Goal: Task Accomplishment & Management: Complete application form

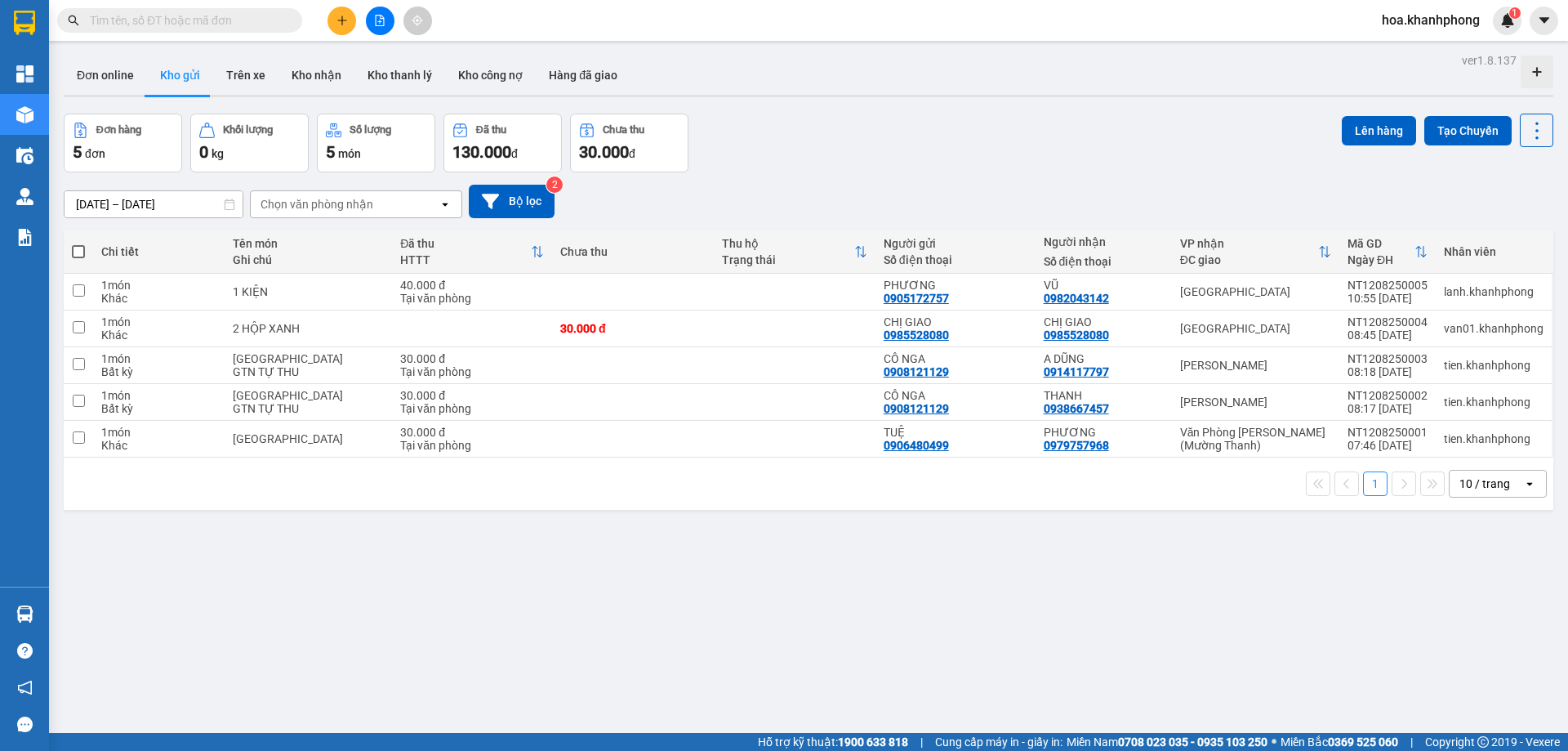
click at [116, 18] on input "text" at bounding box center [187, 20] width 193 height 18
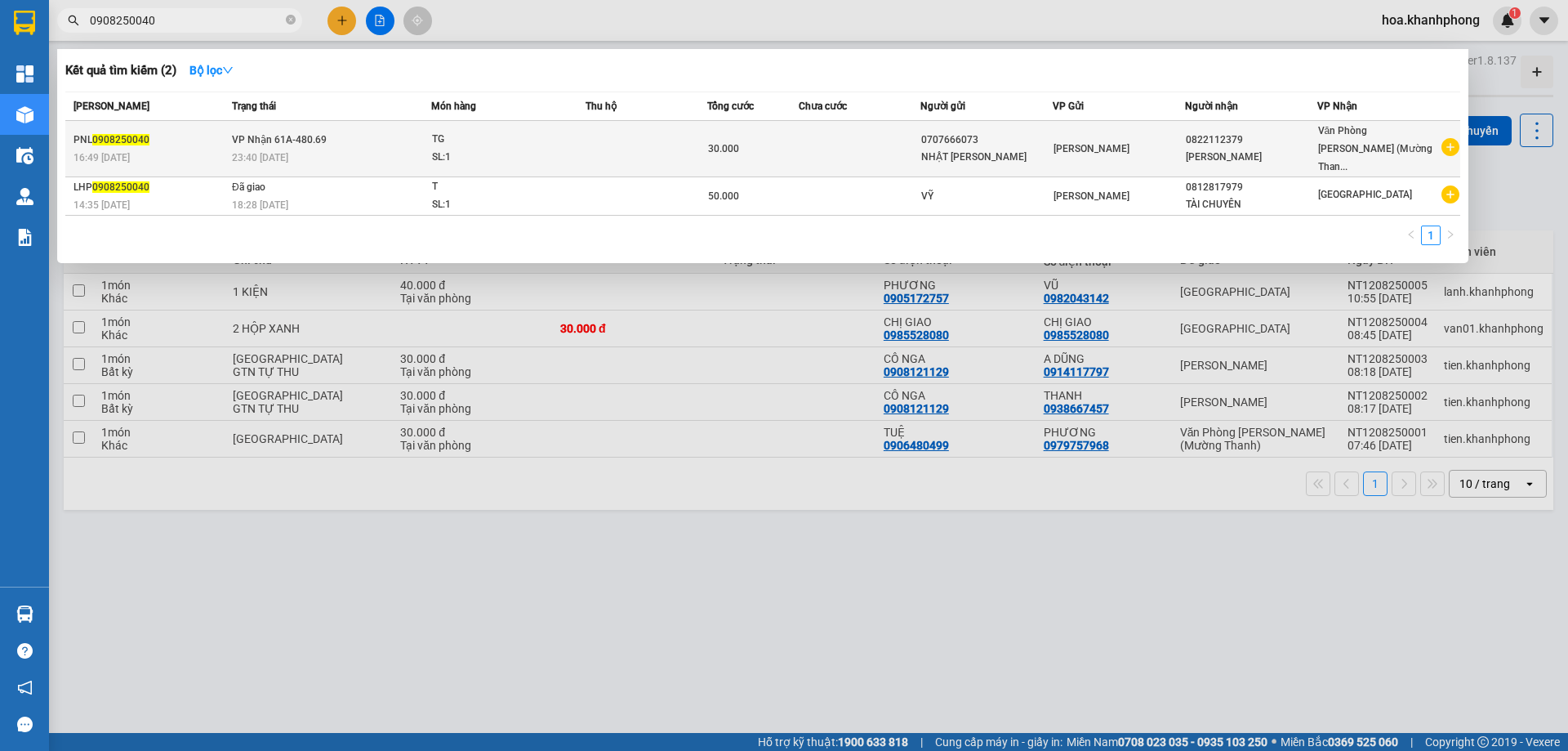
type input "0908250040"
click at [953, 138] on div "0707666073" at bounding box center [987, 140] width 131 height 17
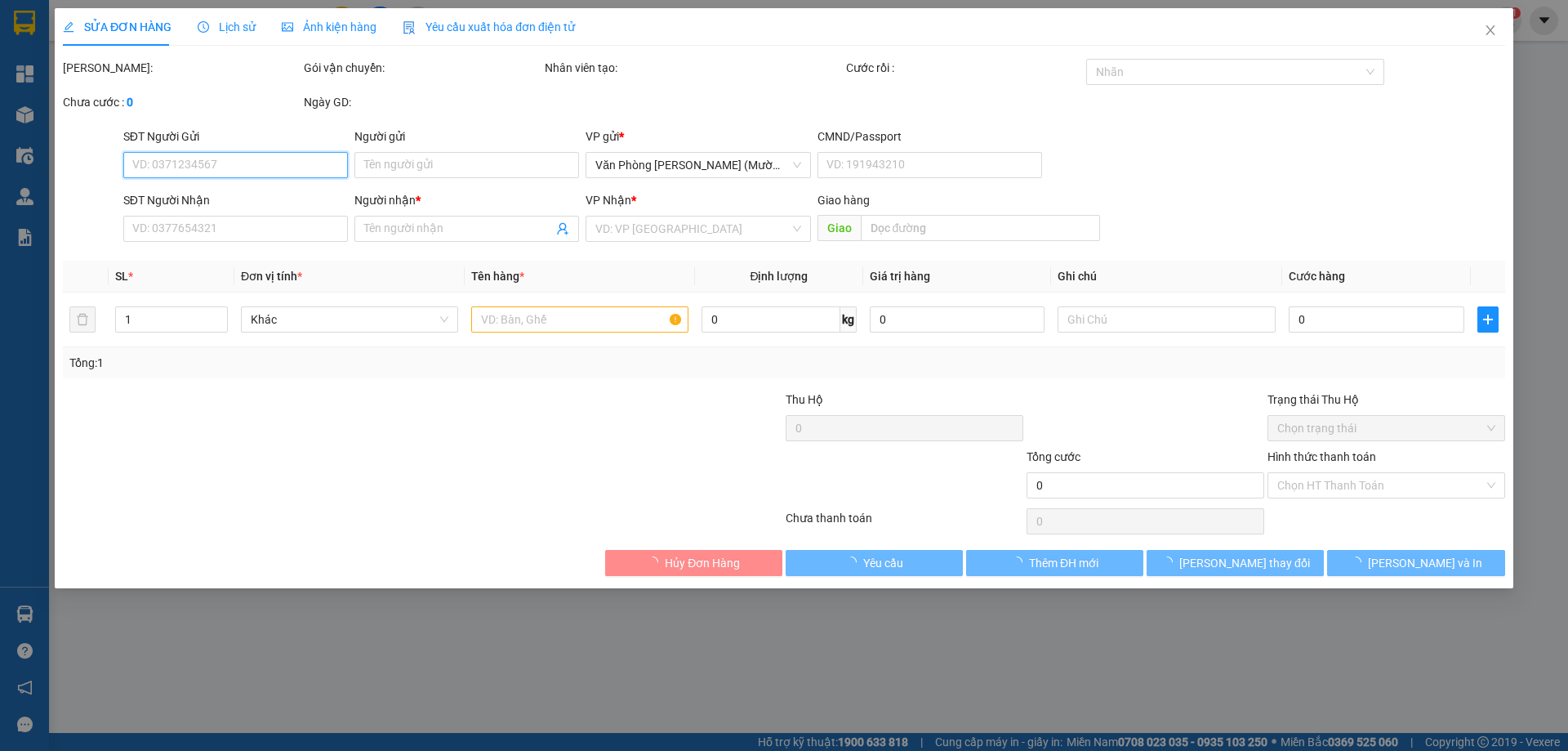
type input "0707666073"
type input "NHẬT KIM THÀNH"
type input "0822112379"
type input "TRẦN QUỐC Ý"
type input "30.000"
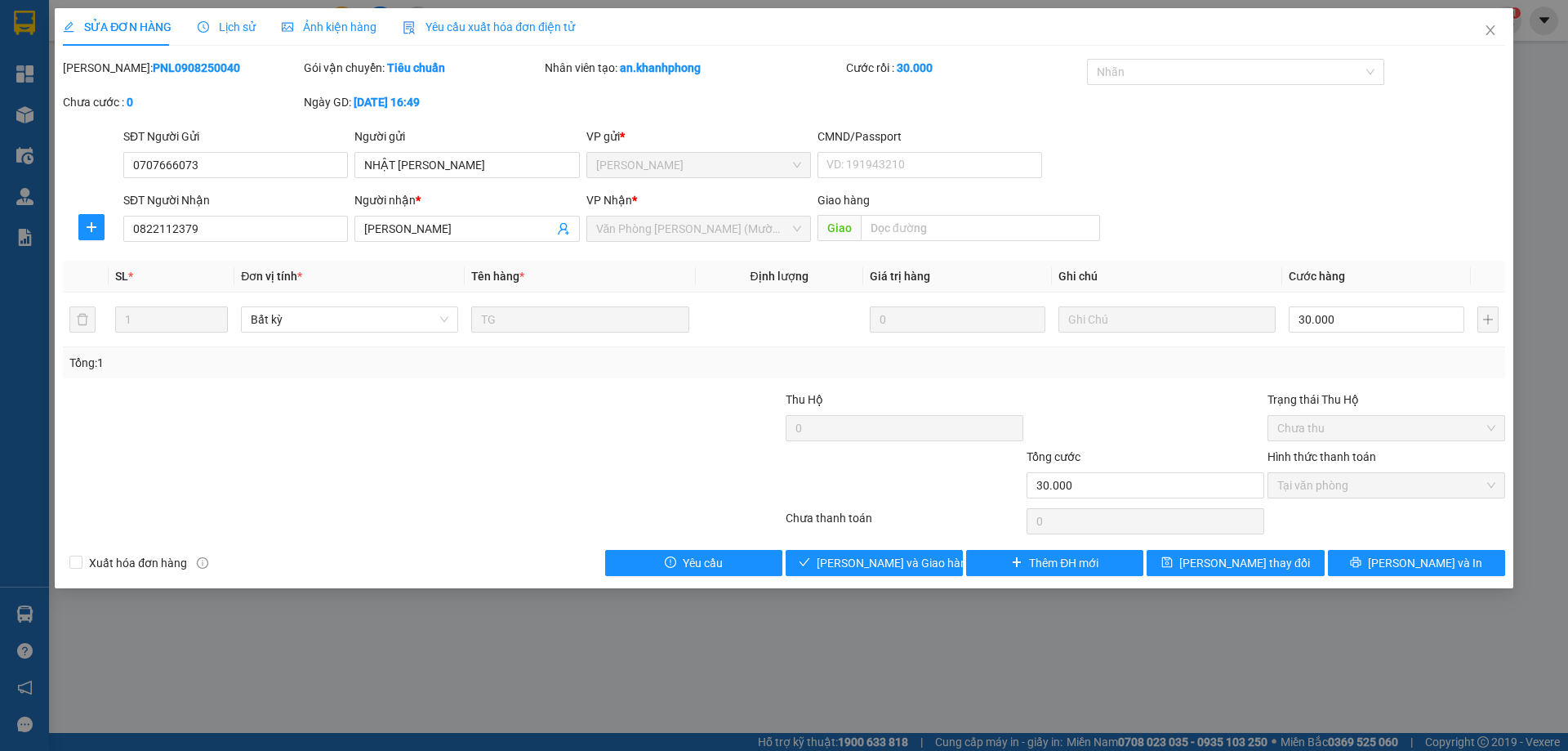
click at [217, 13] on div "Lịch sử" at bounding box center [227, 27] width 58 height 37
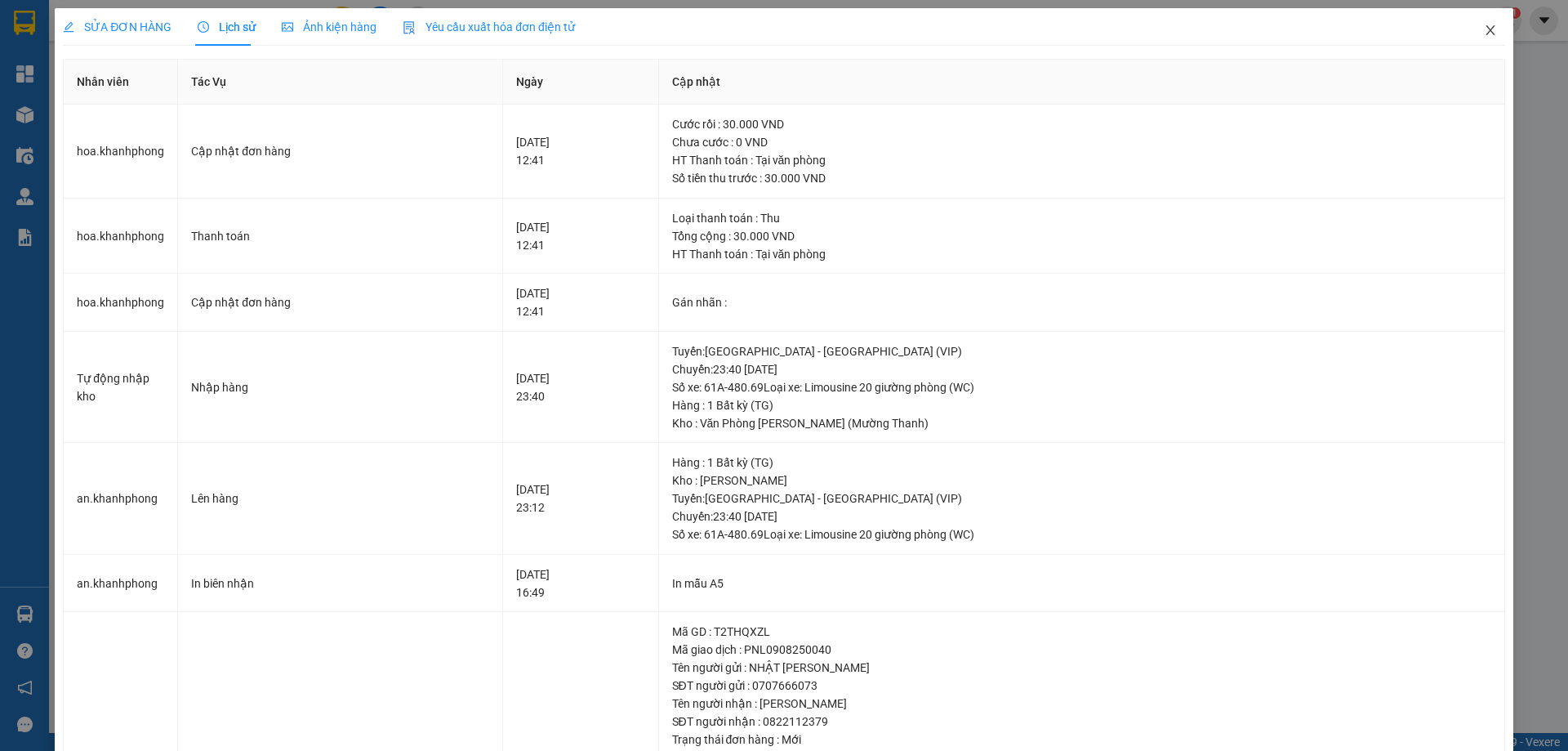
click at [1484, 24] on span "Close" at bounding box center [1490, 31] width 46 height 46
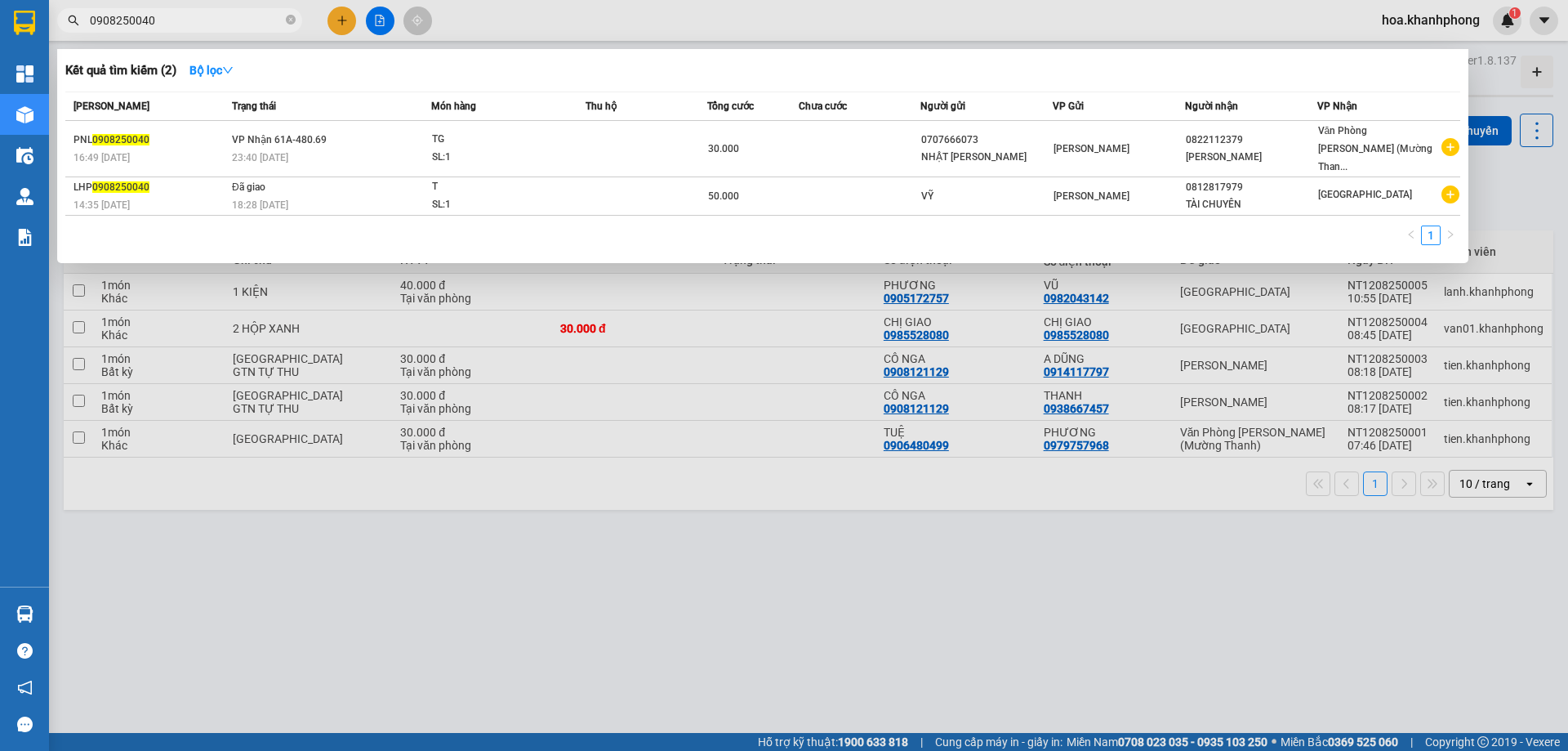
click at [194, 20] on input "0908250040" at bounding box center [187, 20] width 193 height 18
click at [194, 17] on input "0908250040" at bounding box center [187, 20] width 193 height 18
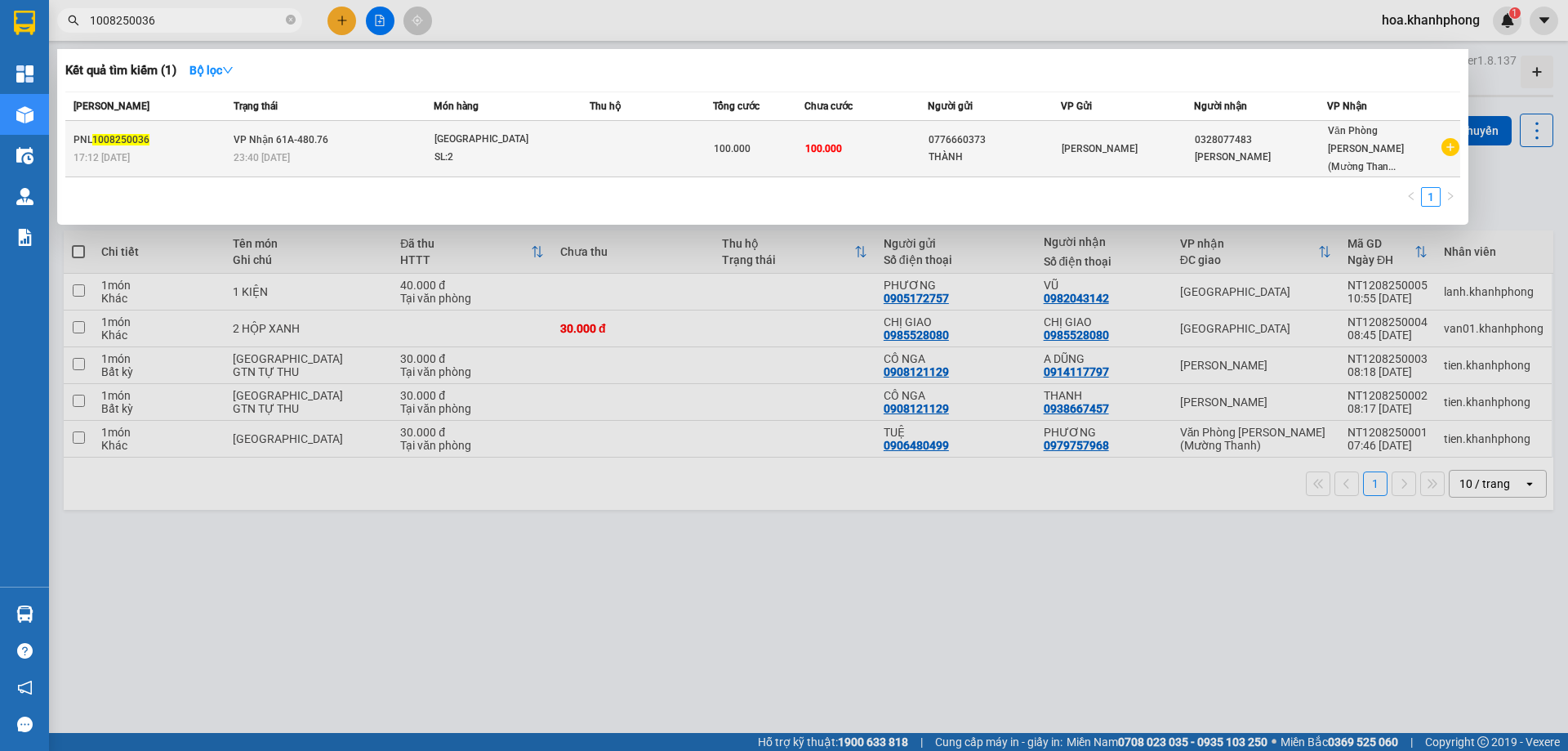
type input "1008250036"
click at [952, 149] on div "THÀNH" at bounding box center [995, 157] width 132 height 17
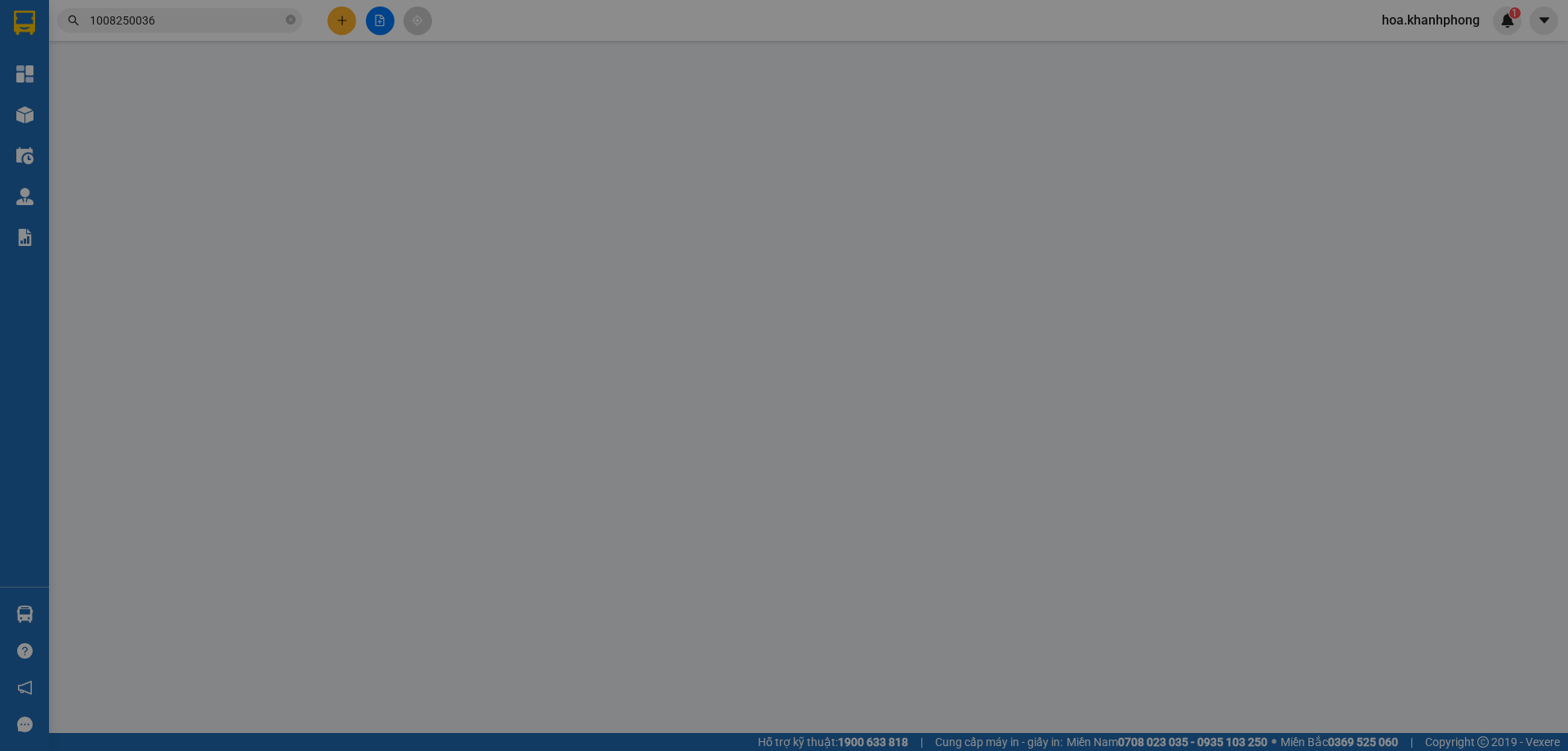
type input "0776660373"
type input "THÀNH"
type input "0328077483"
type input "LINH HOÀNG"
type input "100.000"
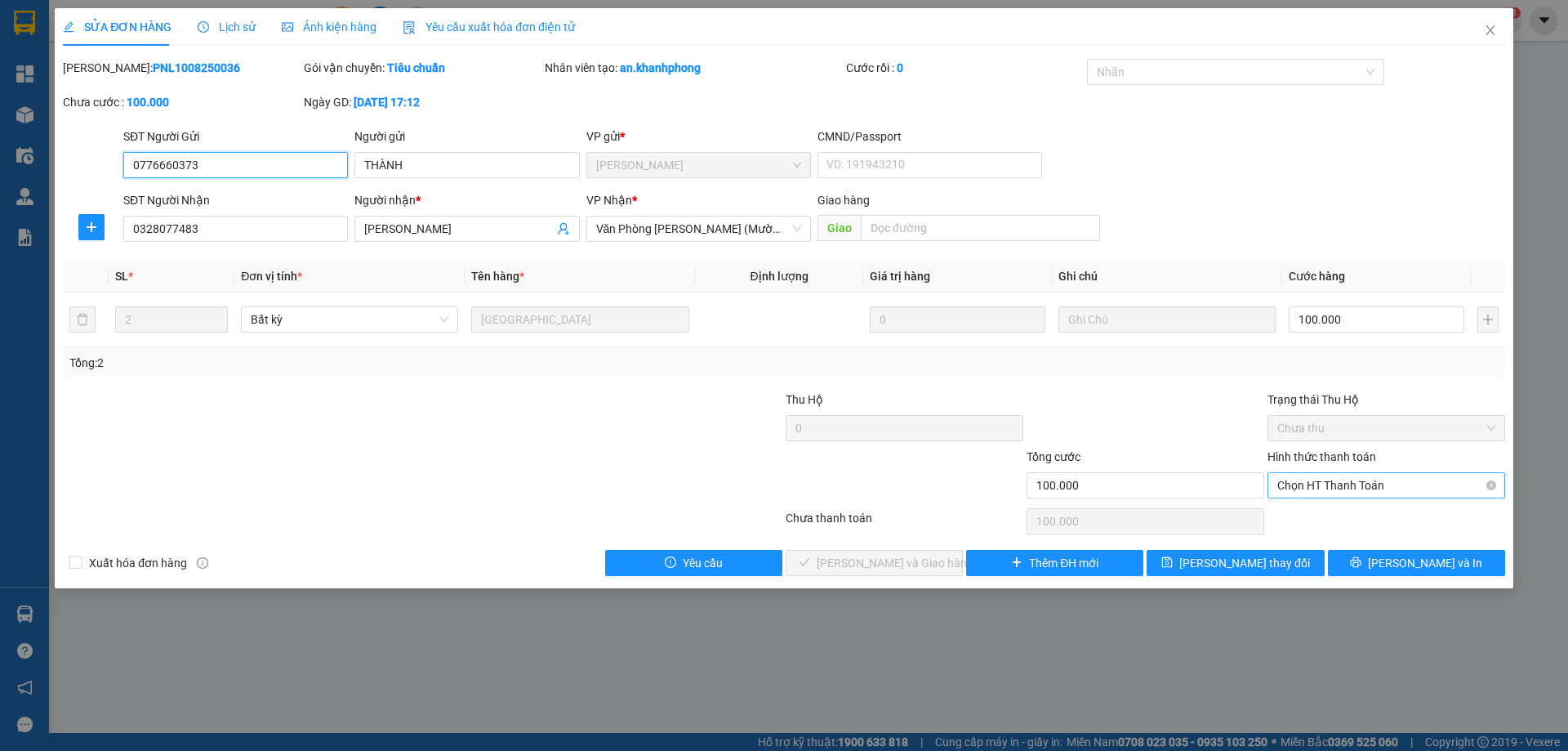
click at [1319, 485] on span "Chọn HT Thanh Toán" at bounding box center [1386, 485] width 218 height 24
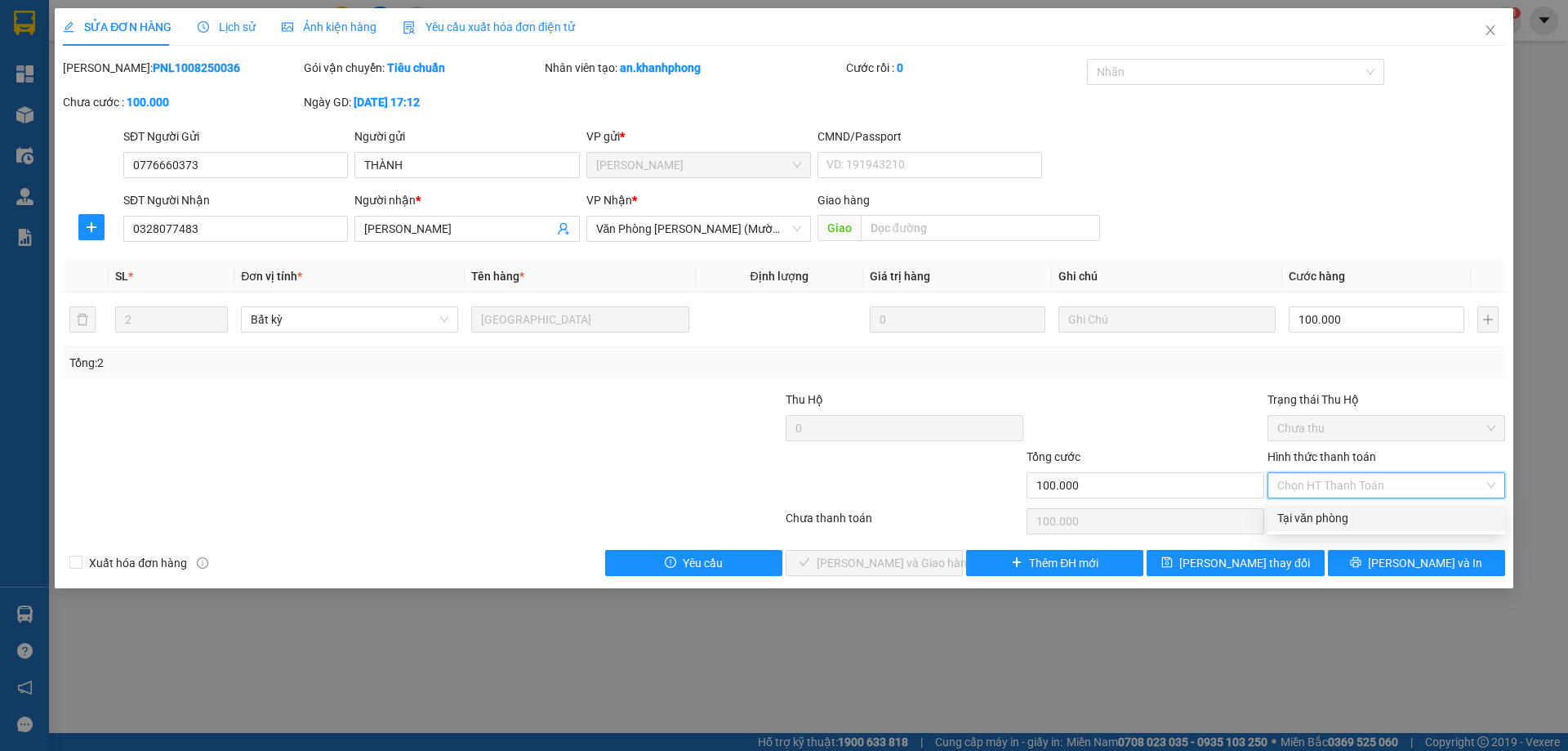
click at [1309, 516] on div "Tại văn phòng" at bounding box center [1386, 518] width 218 height 18
type input "0"
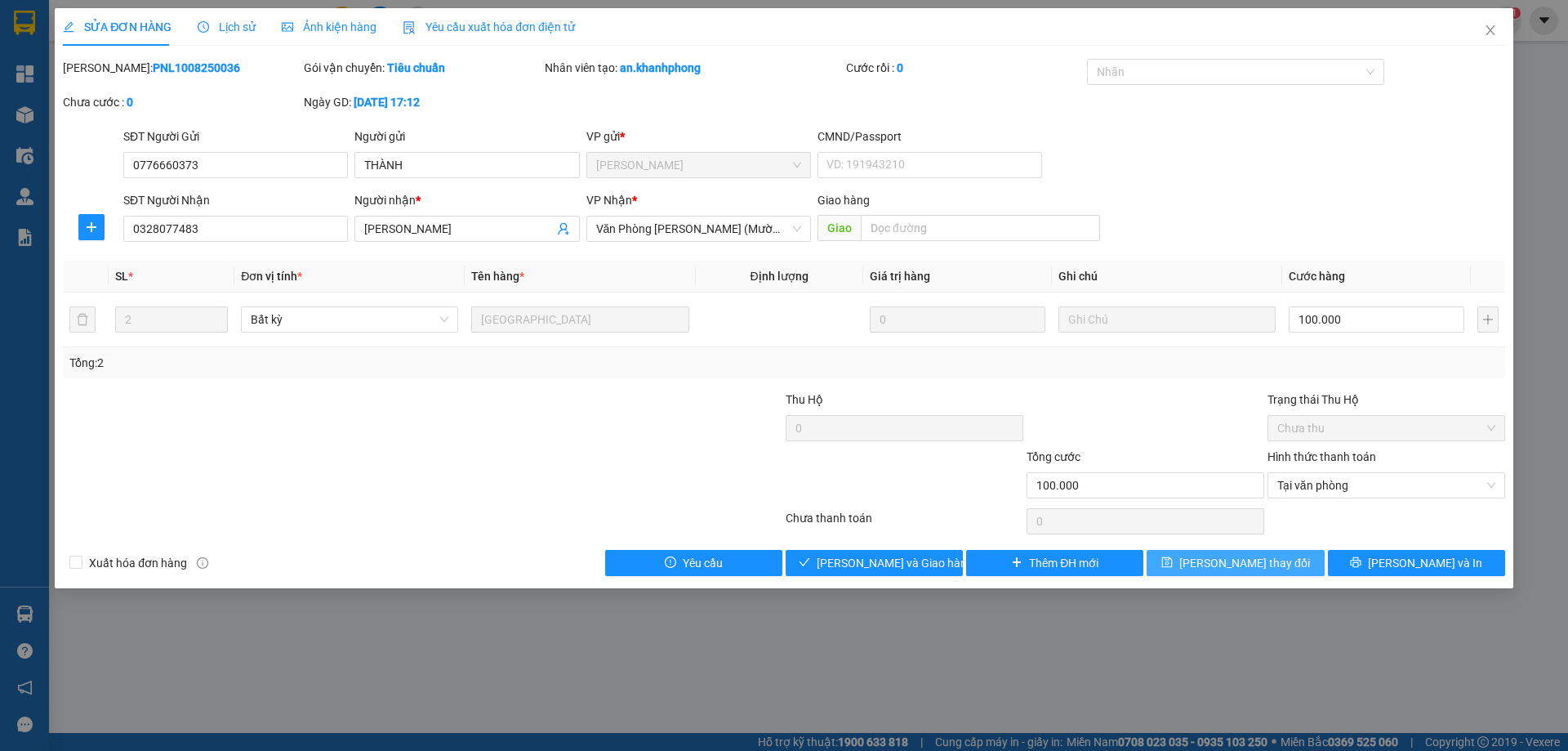
click at [1231, 569] on span "Lưu thay đổi" at bounding box center [1245, 562] width 131 height 18
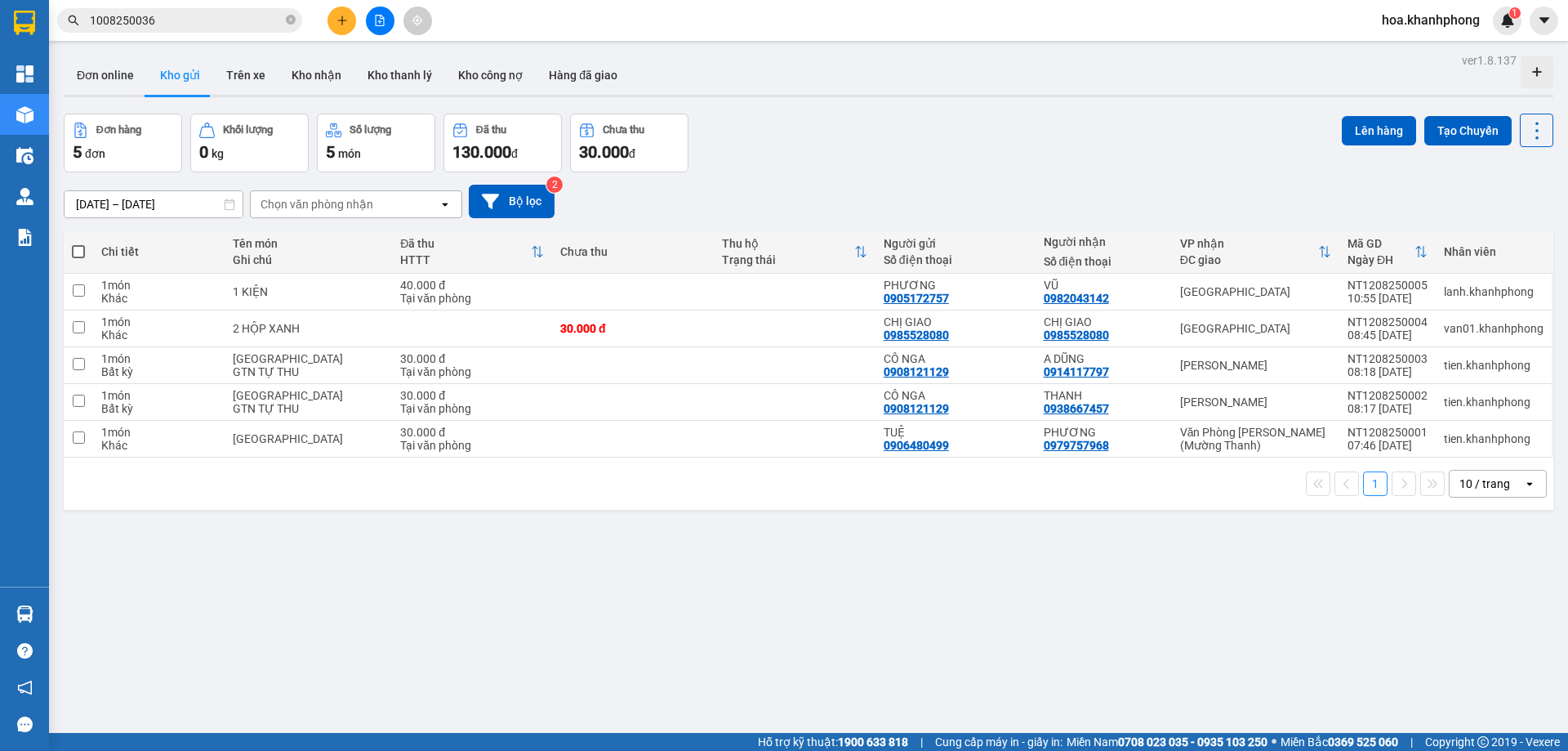
click at [101, 21] on input "1008250036" at bounding box center [187, 20] width 193 height 18
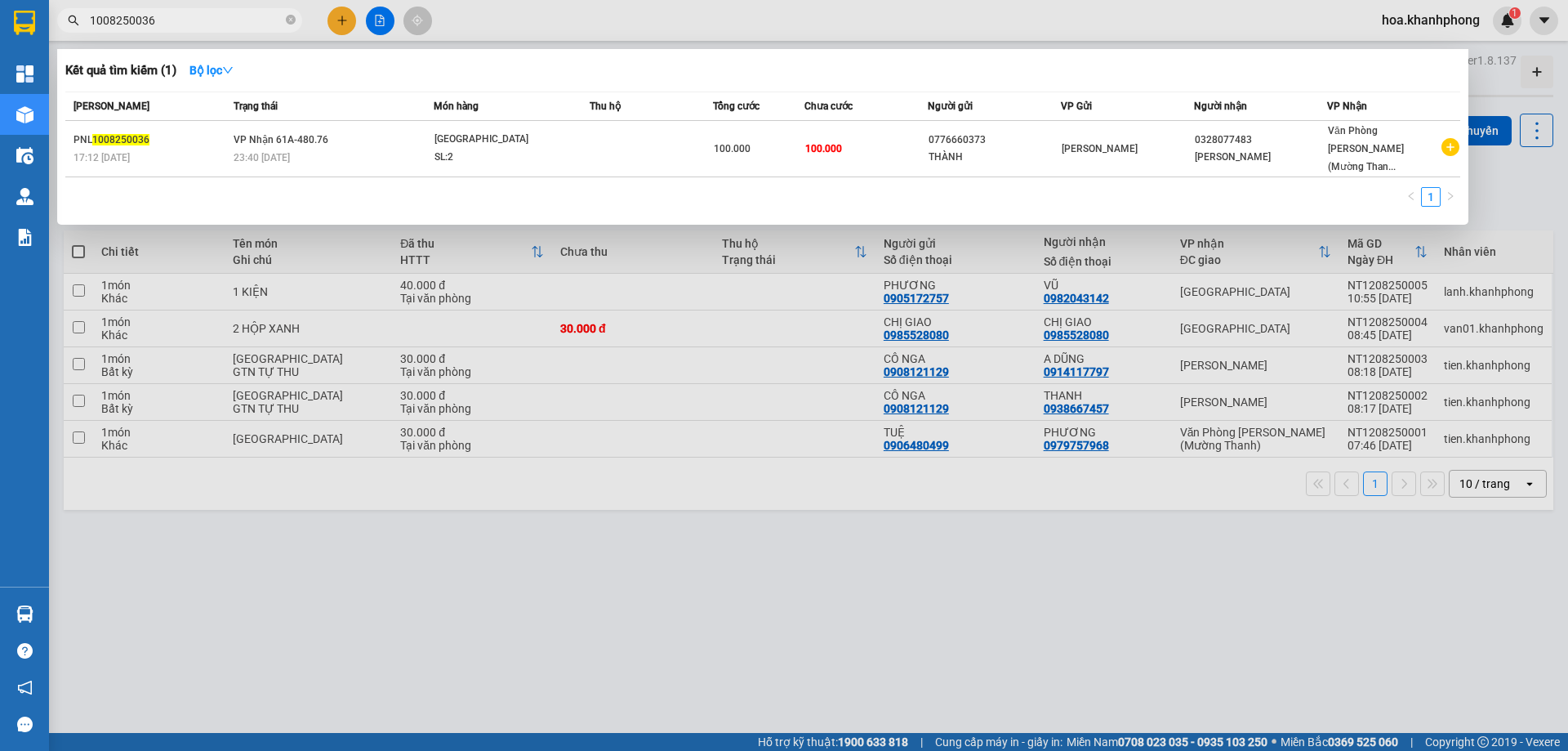
click at [101, 21] on input "1008250036" at bounding box center [187, 20] width 193 height 18
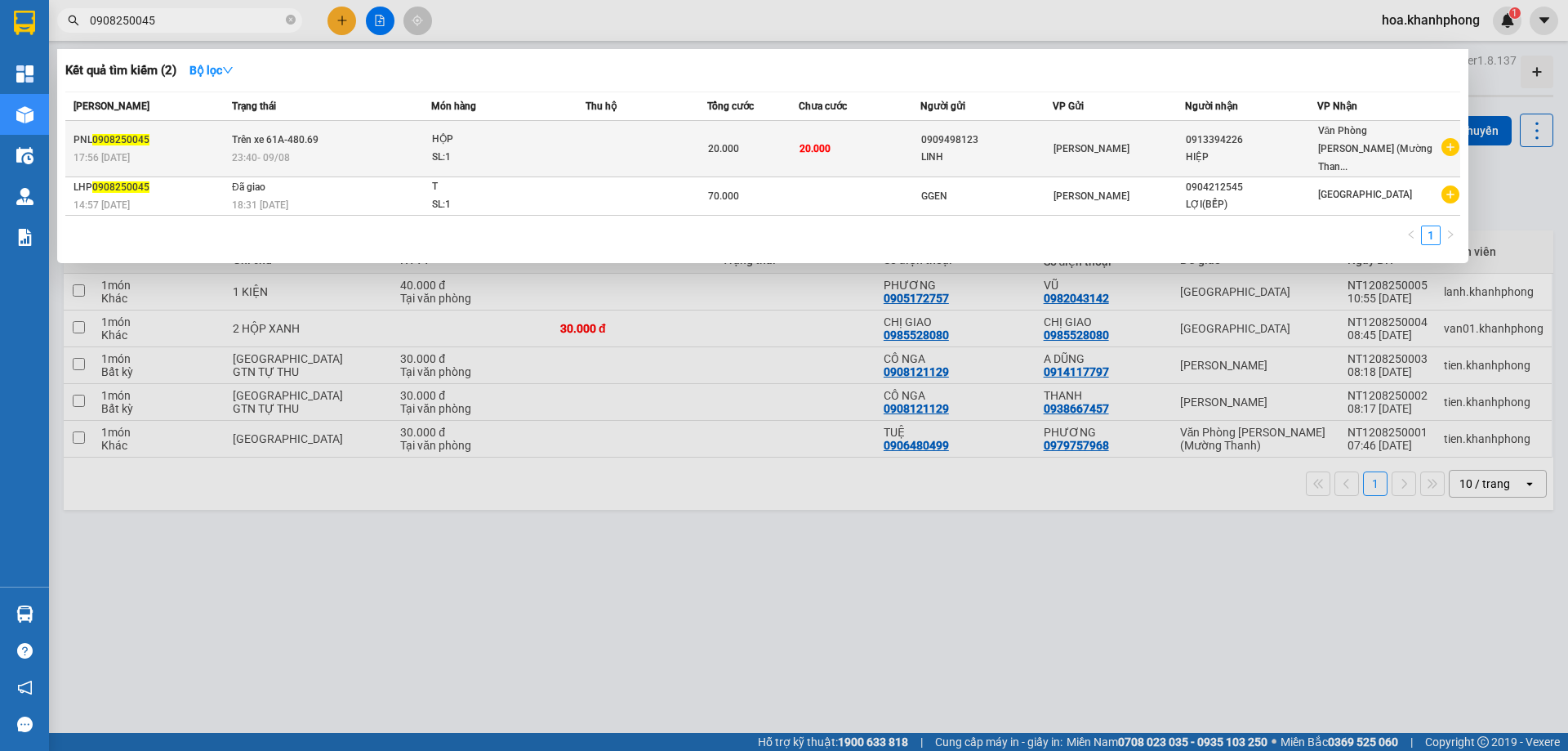
type input "0908250045"
click at [1052, 136] on div "0909498123" at bounding box center [987, 140] width 131 height 17
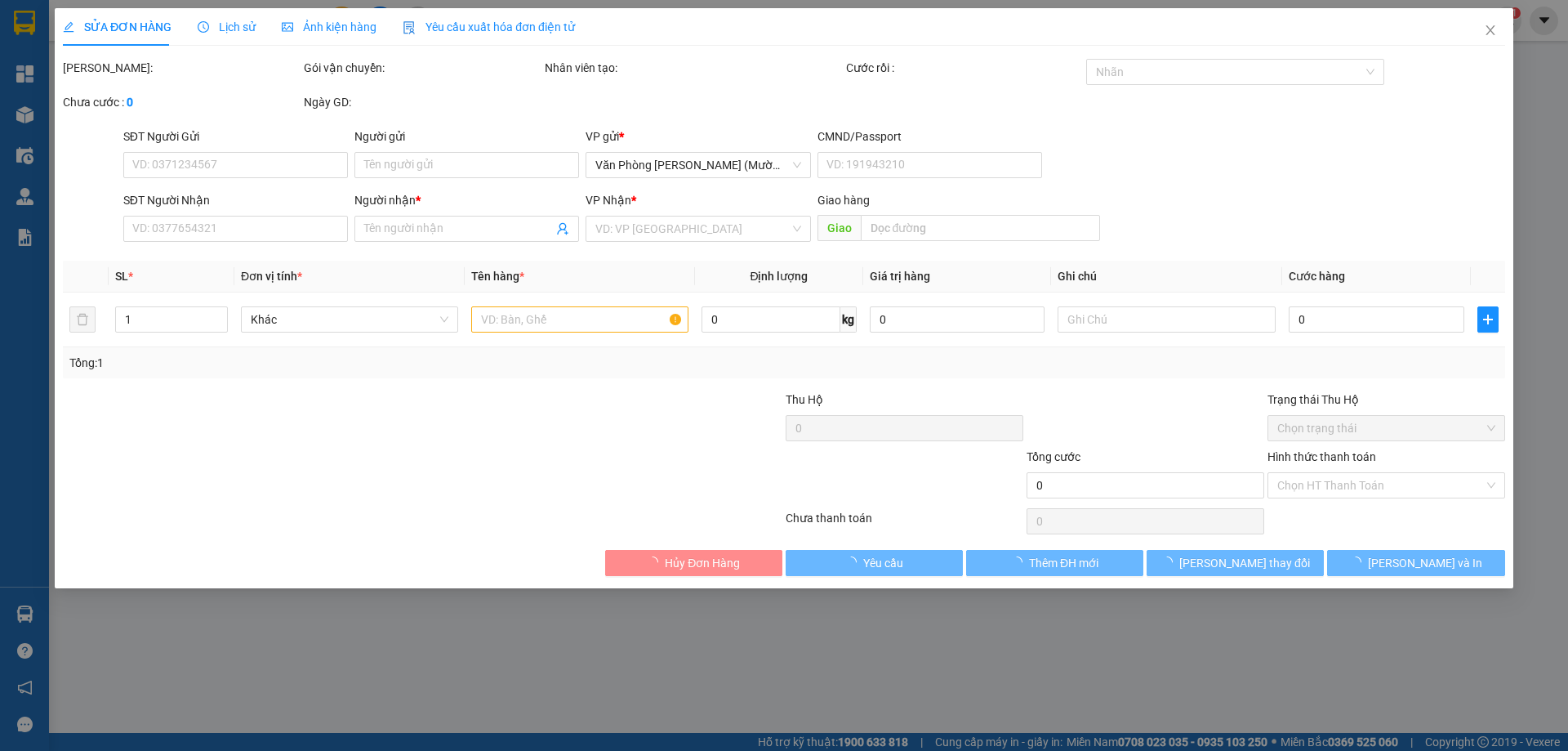
type input "0909498123"
type input "LINH"
type input "0913394226"
type input "HIỆP"
type input "20.000"
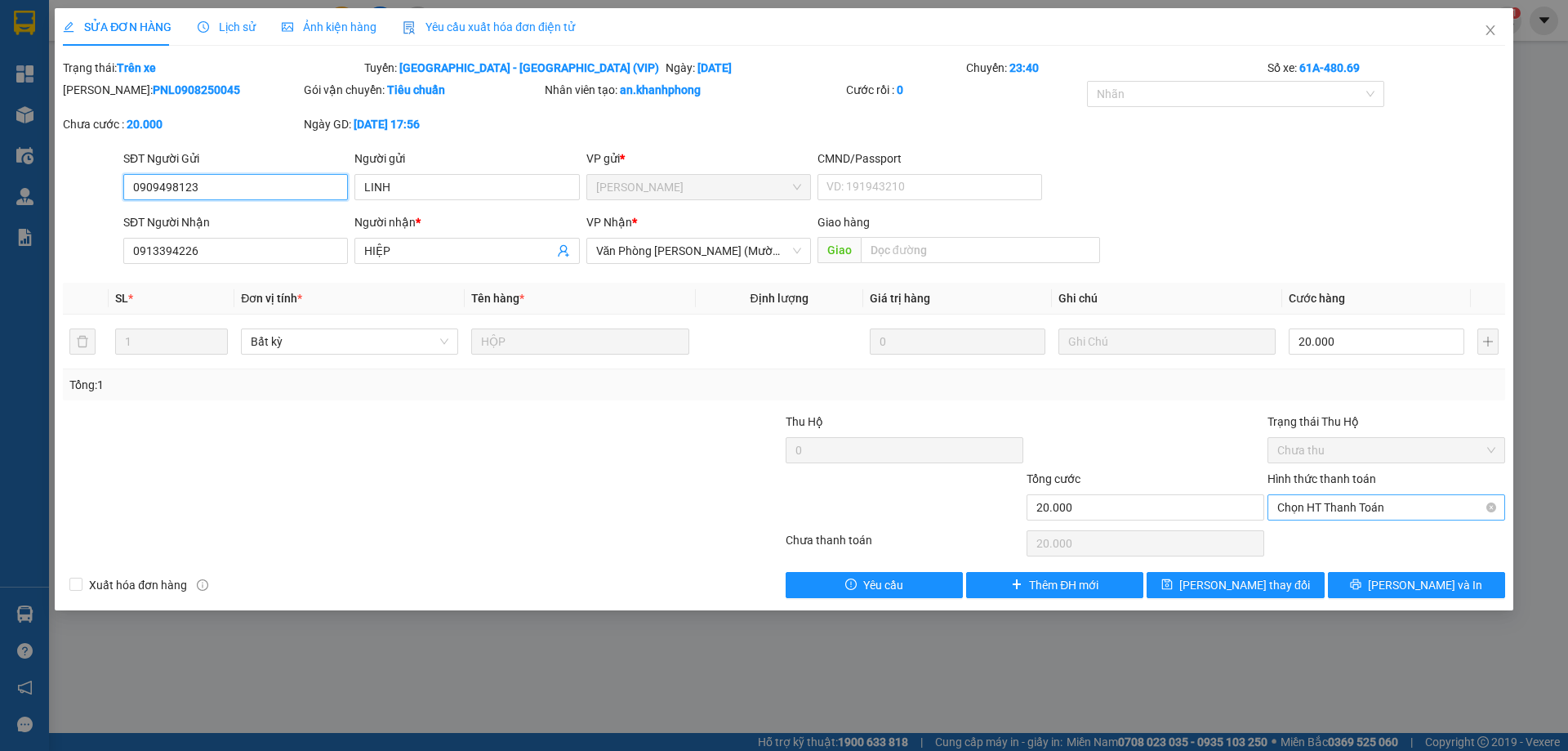
click at [1316, 511] on span "Chọn HT Thanh Toán" at bounding box center [1386, 507] width 218 height 24
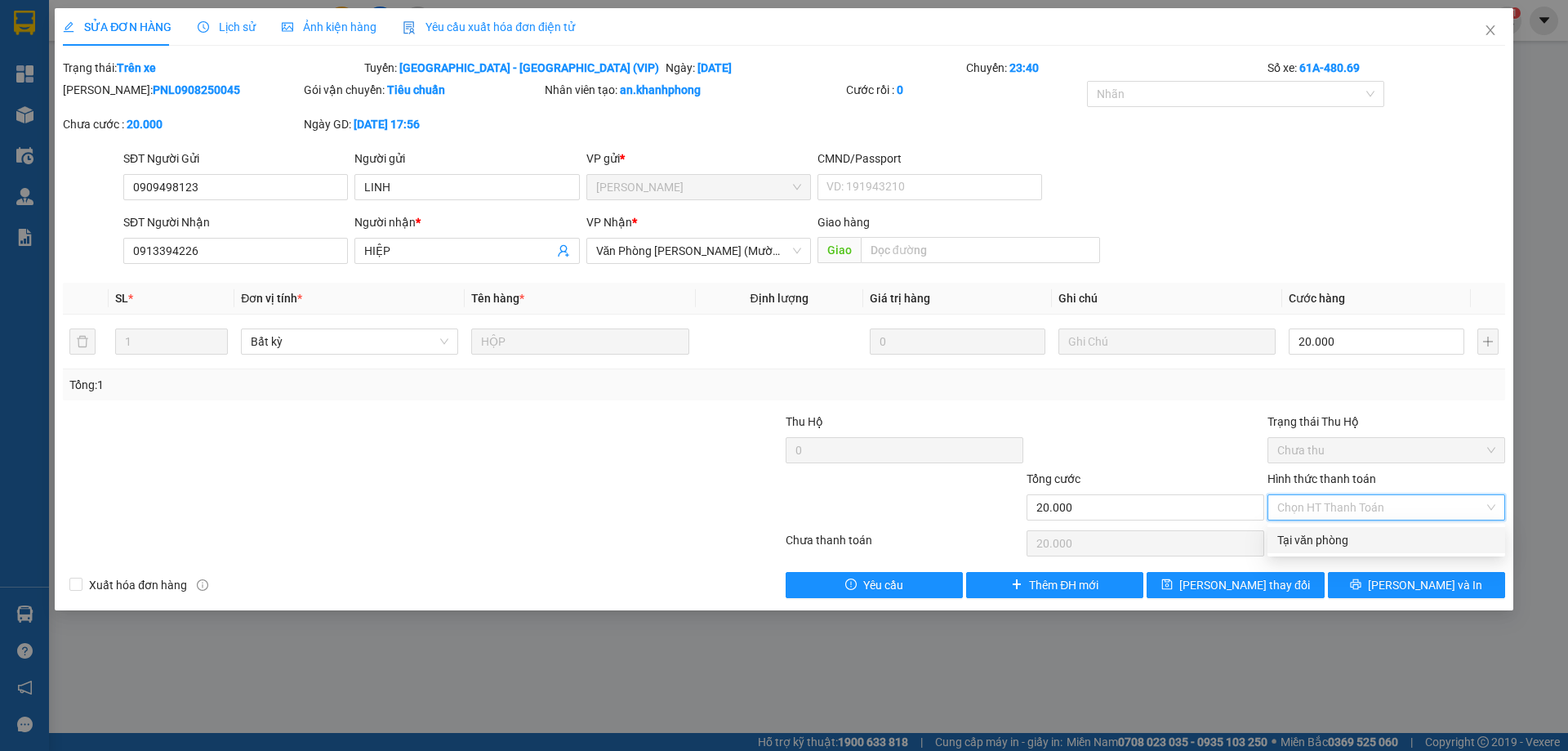
click at [1321, 547] on div "Tại văn phòng" at bounding box center [1386, 540] width 218 height 18
type input "0"
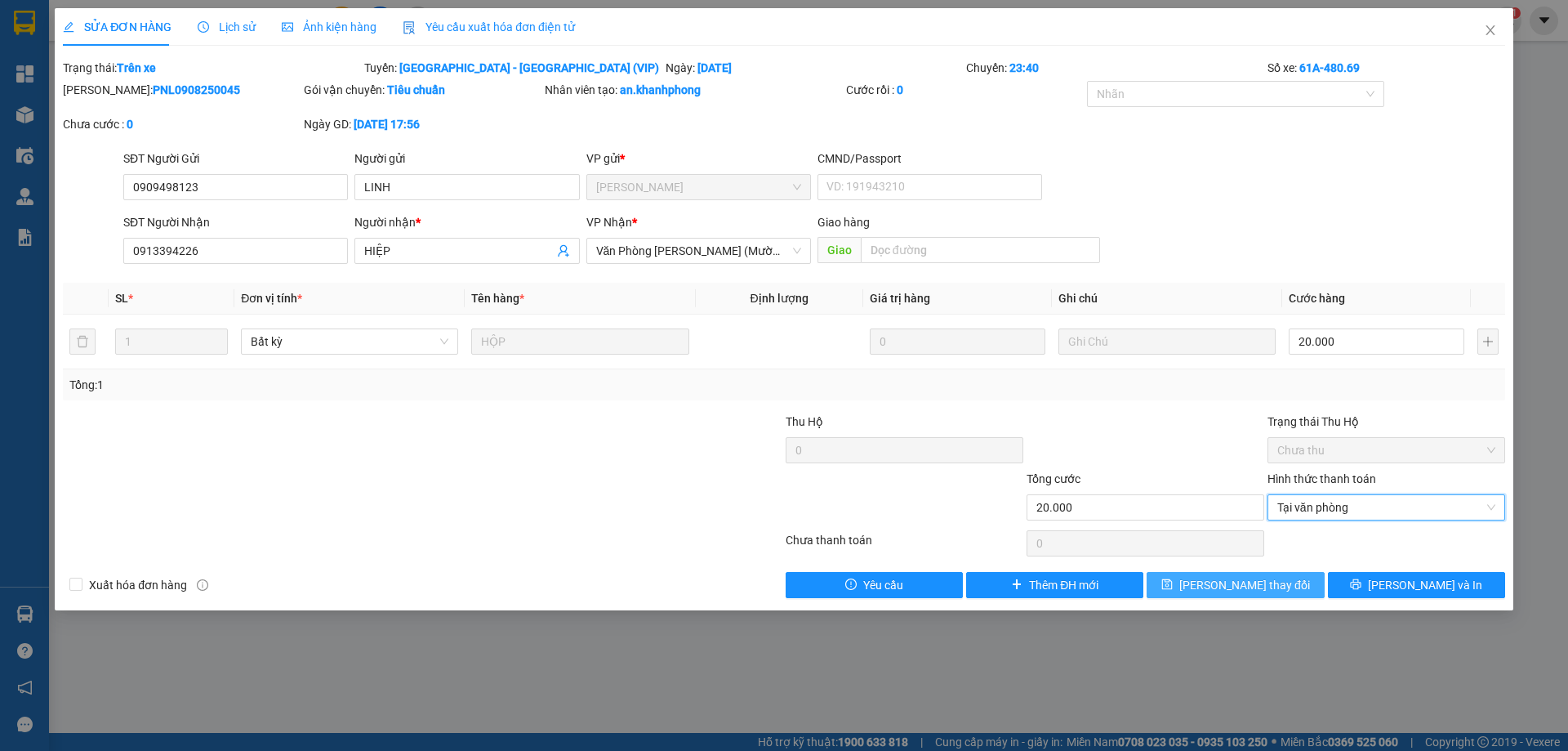
click at [1277, 580] on button "Lưu thay đổi" at bounding box center [1235, 586] width 177 height 26
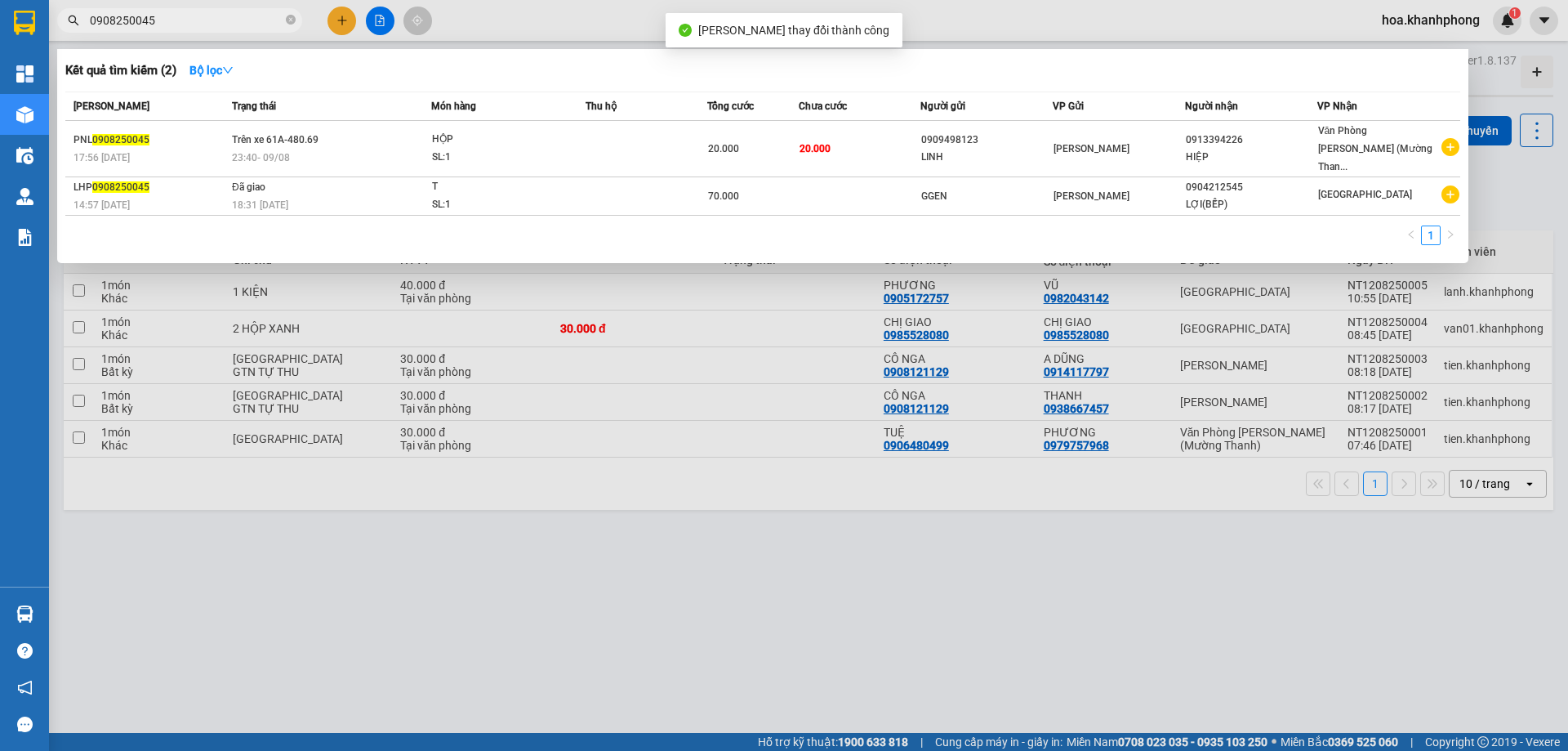
click at [172, 18] on input "0908250045" at bounding box center [187, 20] width 193 height 18
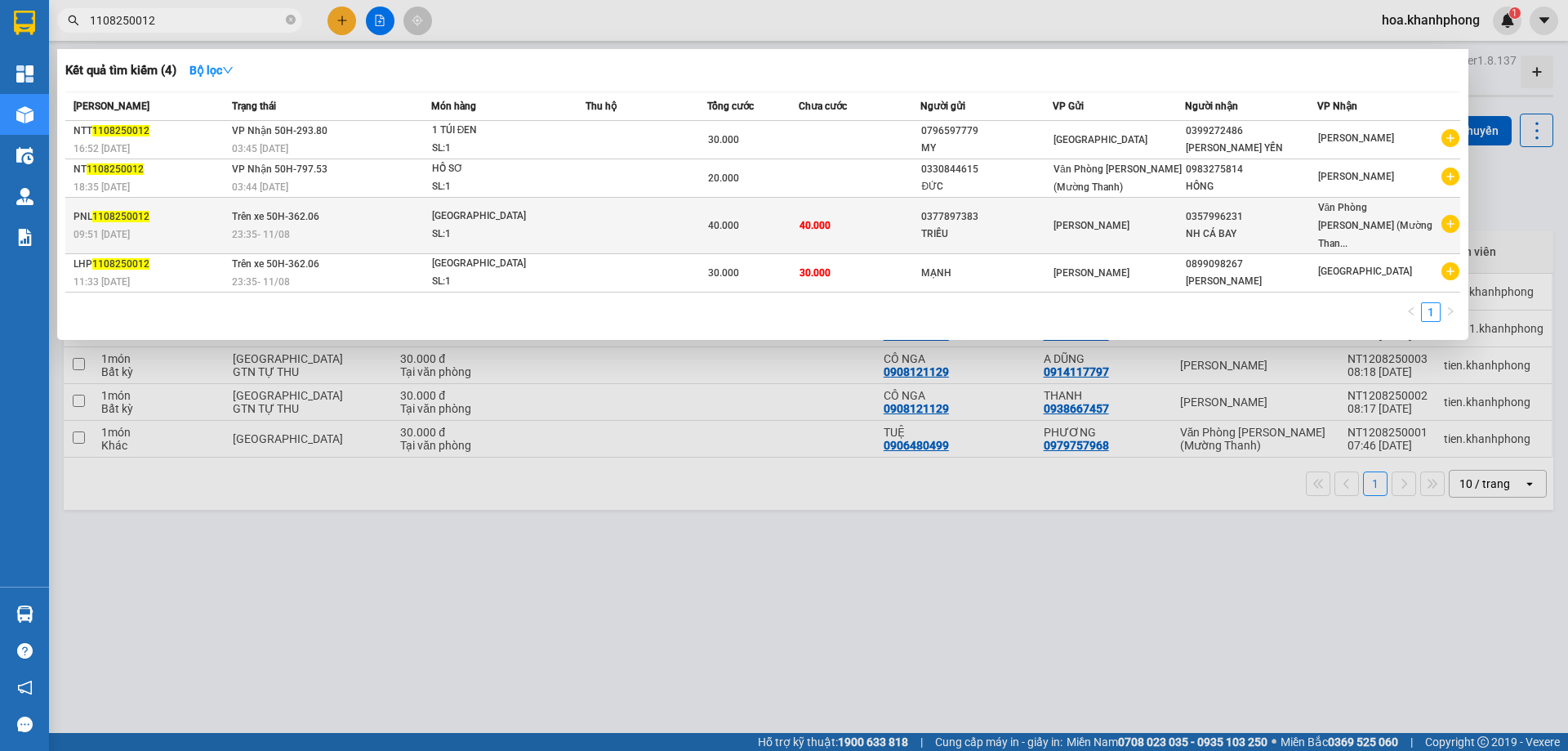
type input "1108250012"
click at [1032, 226] on div "TRIỀU" at bounding box center [987, 234] width 131 height 17
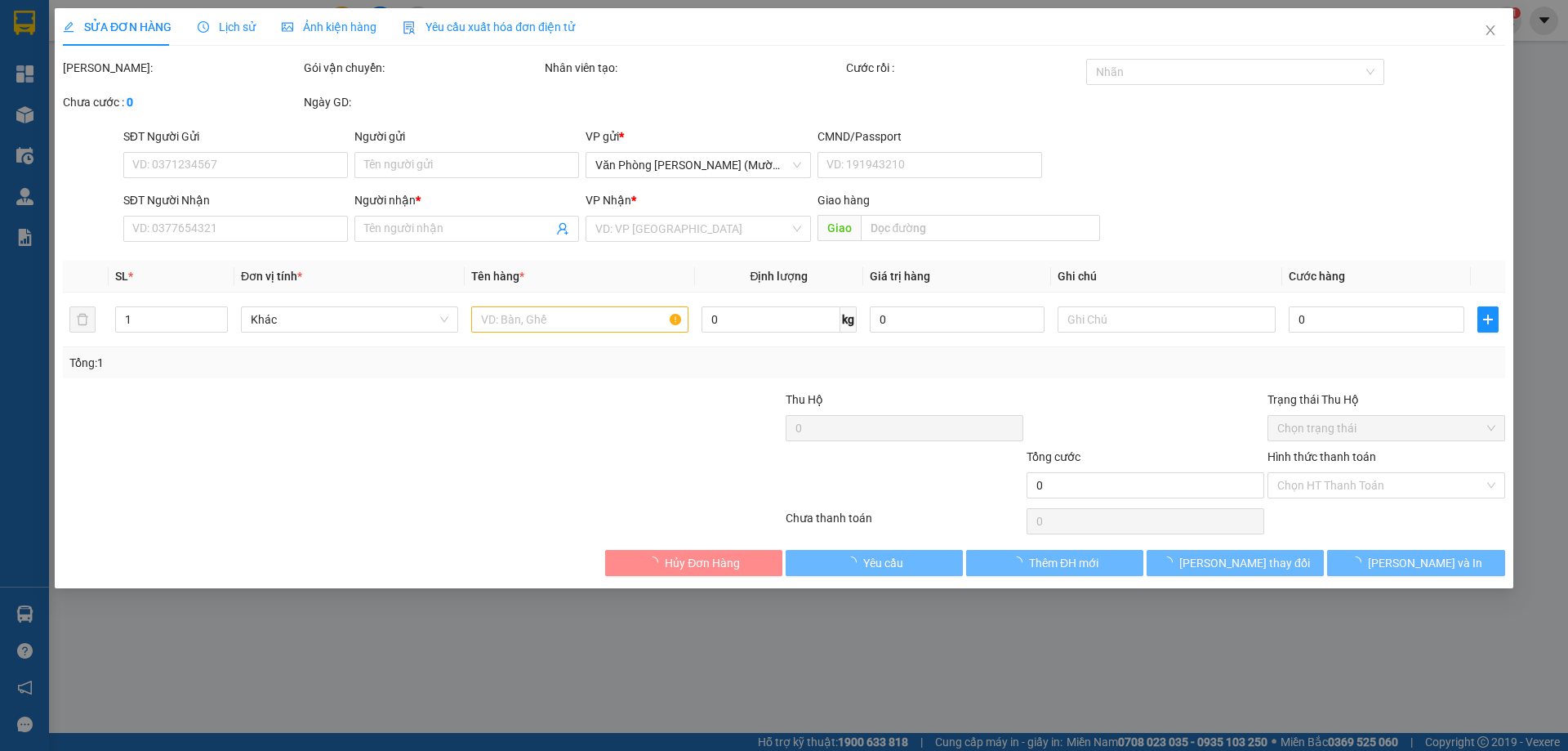
type input "0377897383"
type input "TRIỀU"
type input "0357996231"
type input "NH CÁ BAY"
type input "40.000"
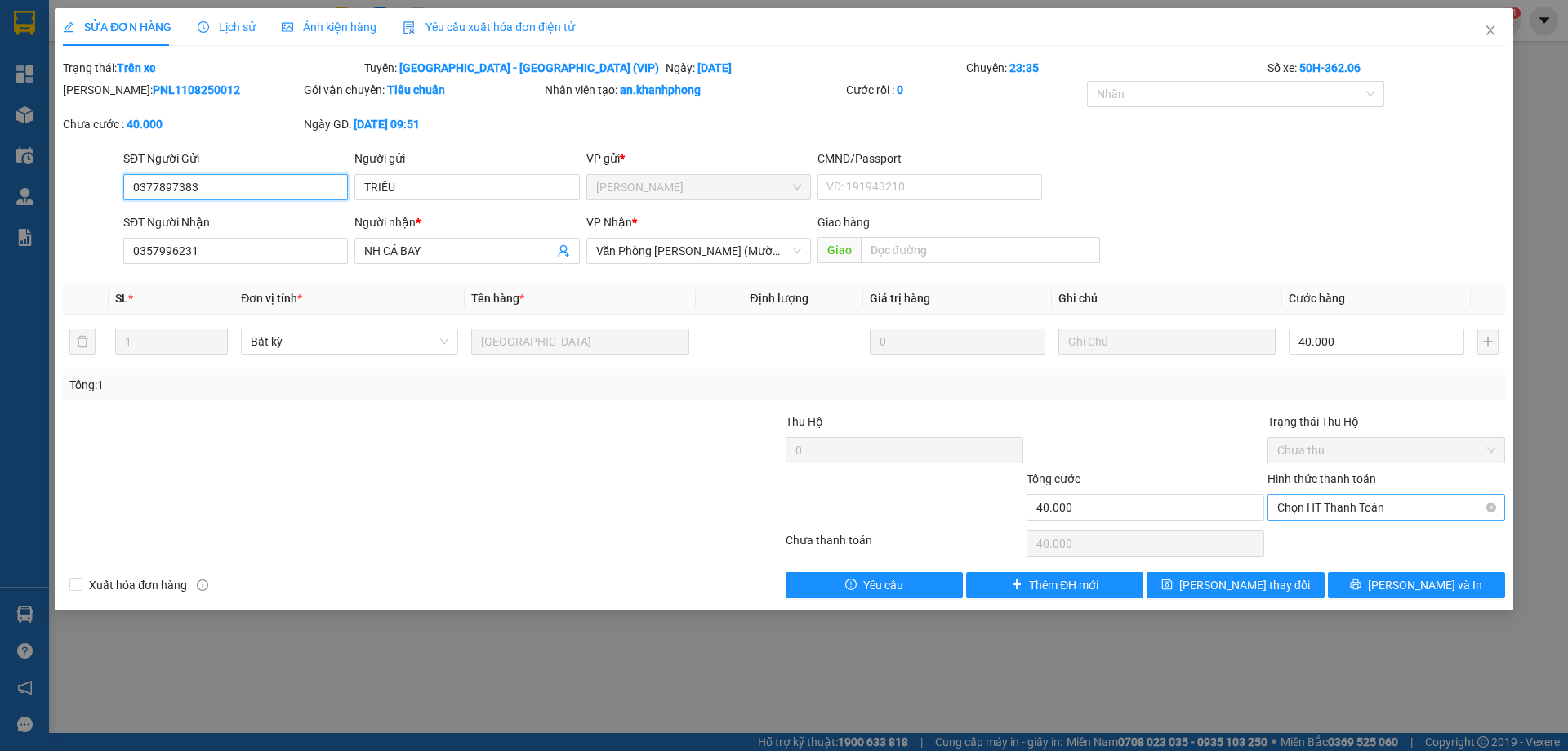
click at [1311, 509] on span "Chọn HT Thanh Toán" at bounding box center [1386, 507] width 218 height 24
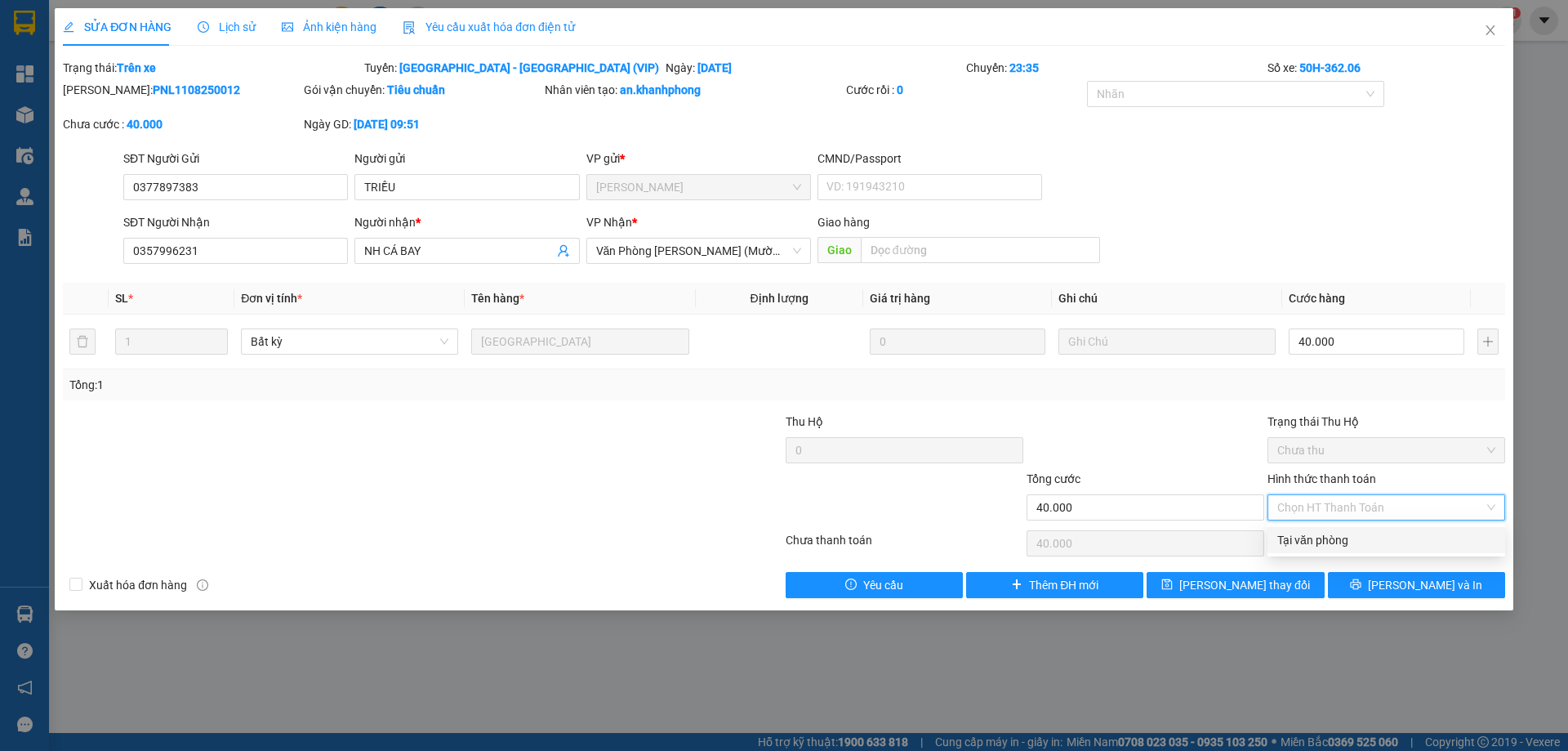
click at [1298, 543] on div "Tại văn phòng" at bounding box center [1386, 540] width 218 height 18
type input "0"
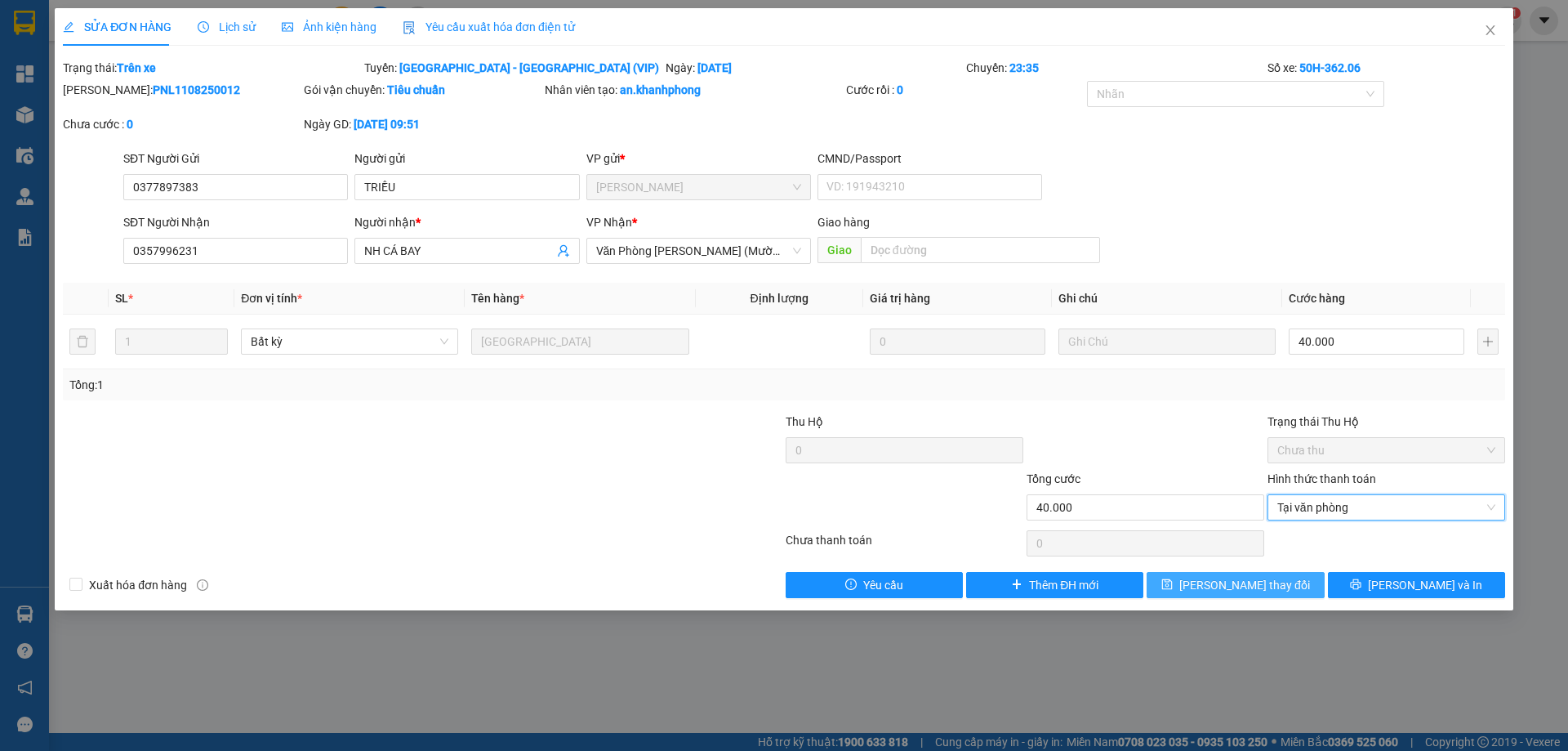
click at [1278, 583] on button "Lưu thay đổi" at bounding box center [1235, 586] width 177 height 26
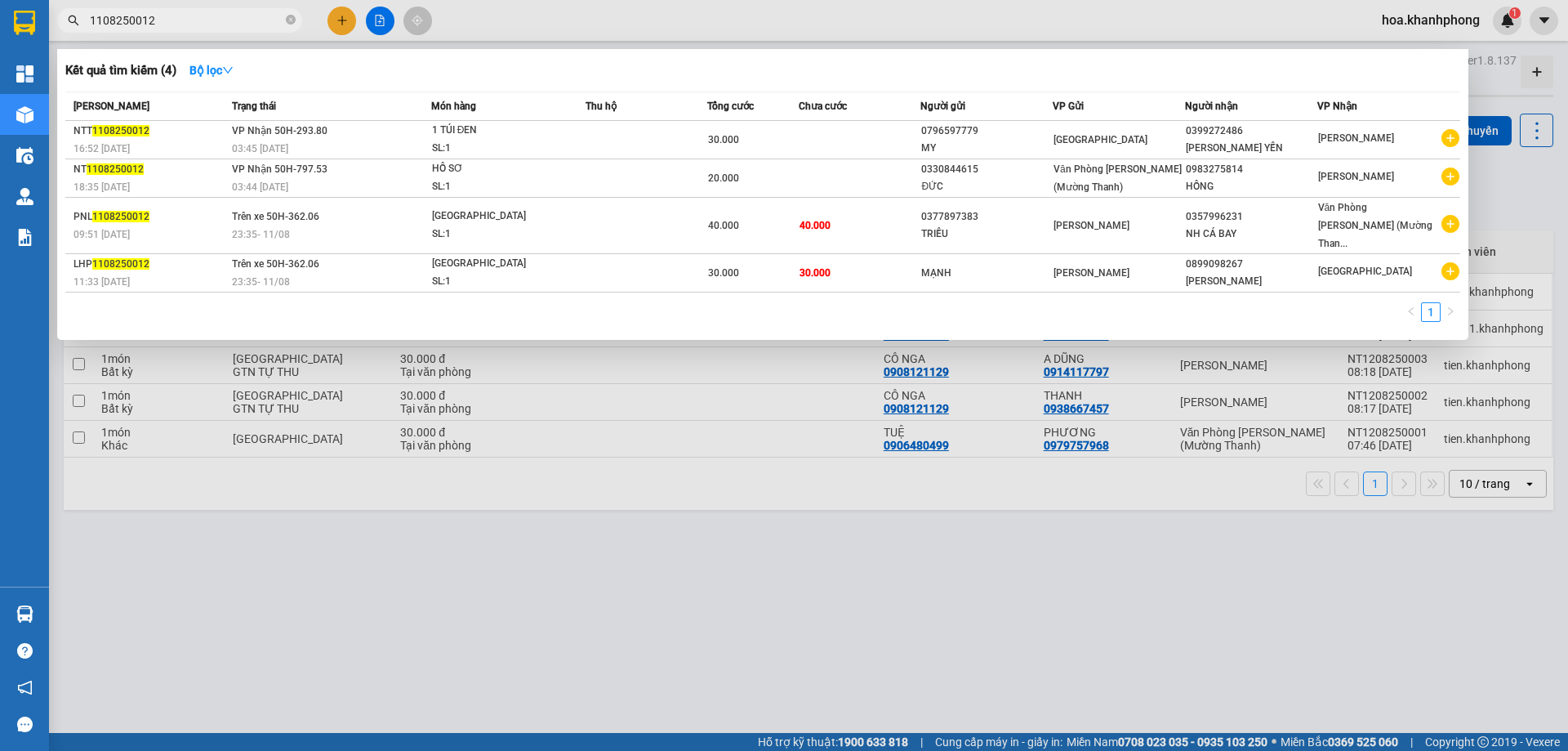
click at [166, 28] on input "1108250012" at bounding box center [187, 20] width 193 height 18
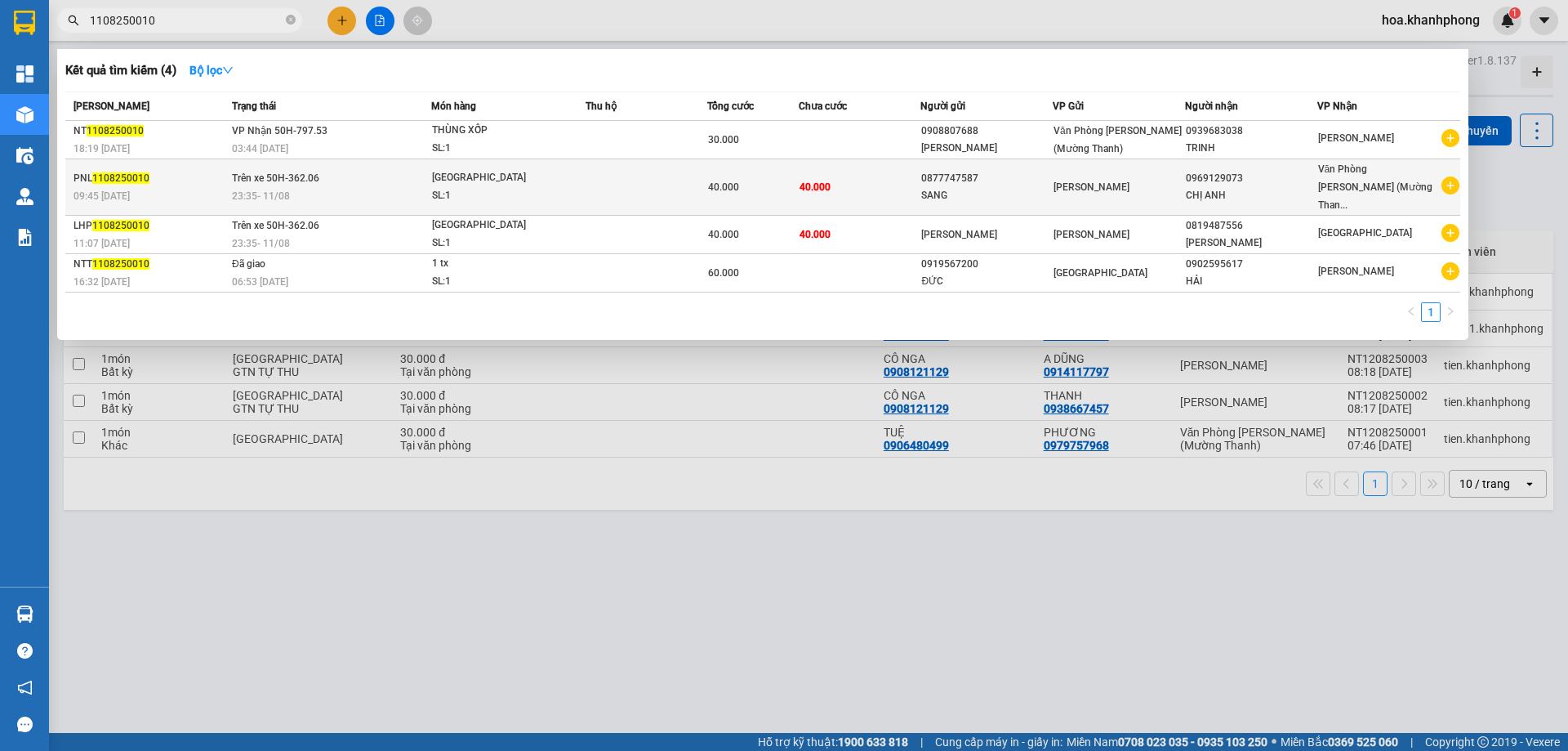
type input "1108250010"
click at [1284, 174] on div "0969129073" at bounding box center [1251, 178] width 131 height 17
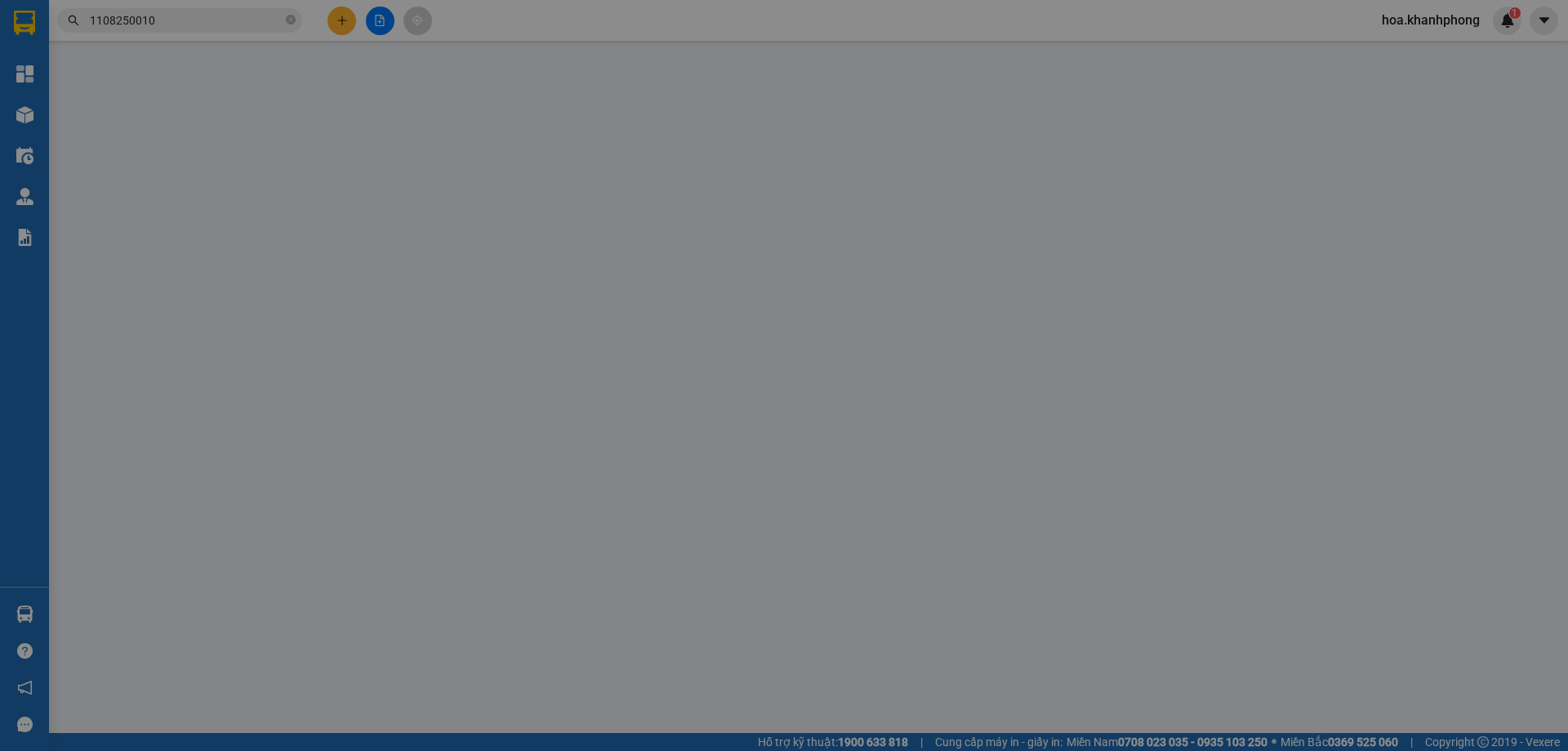
type input "0877747587"
type input "SANG"
type input "0969129073"
type input "CHỊ ANH"
type input "40.000"
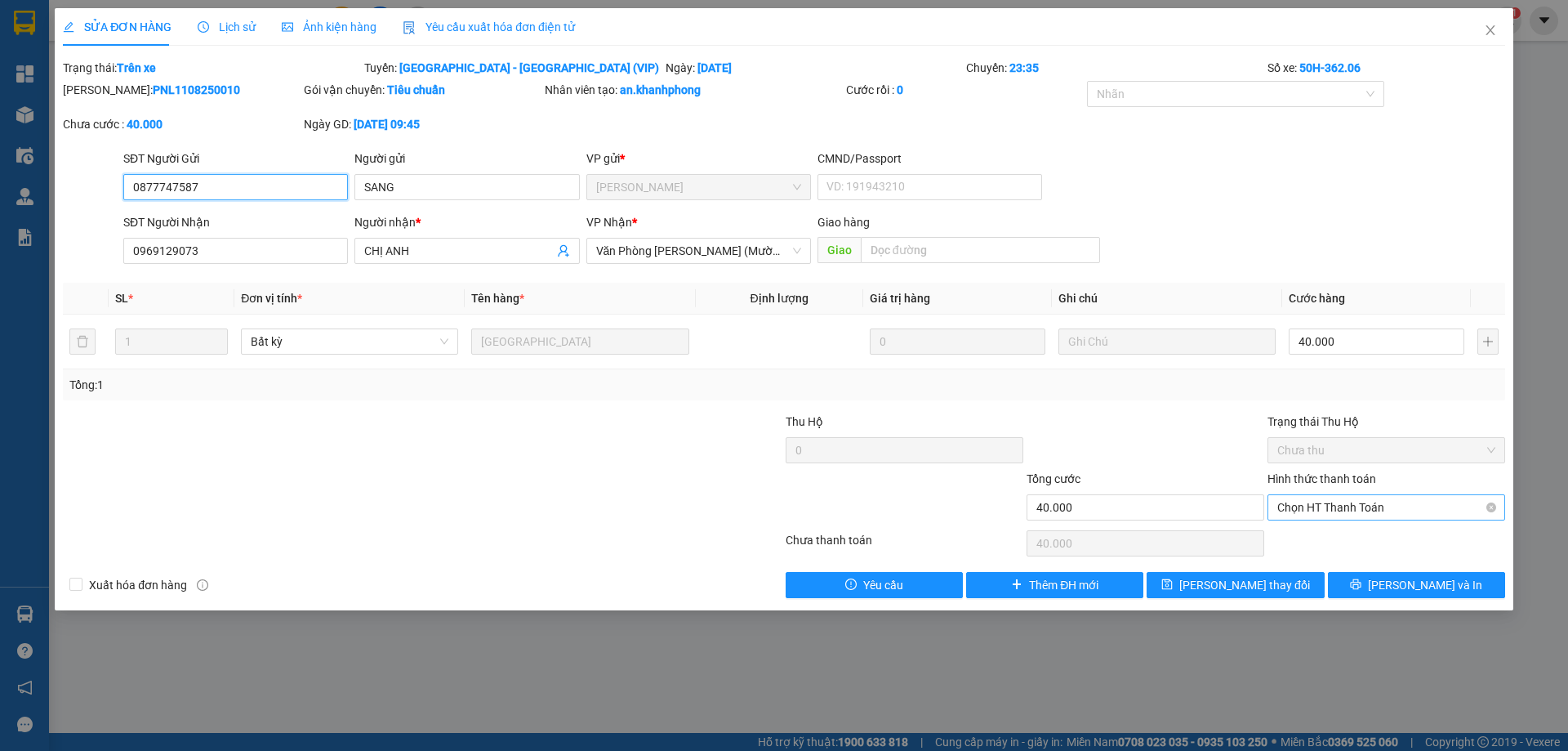
click at [1336, 496] on span "Chọn HT Thanh Toán" at bounding box center [1386, 507] width 218 height 24
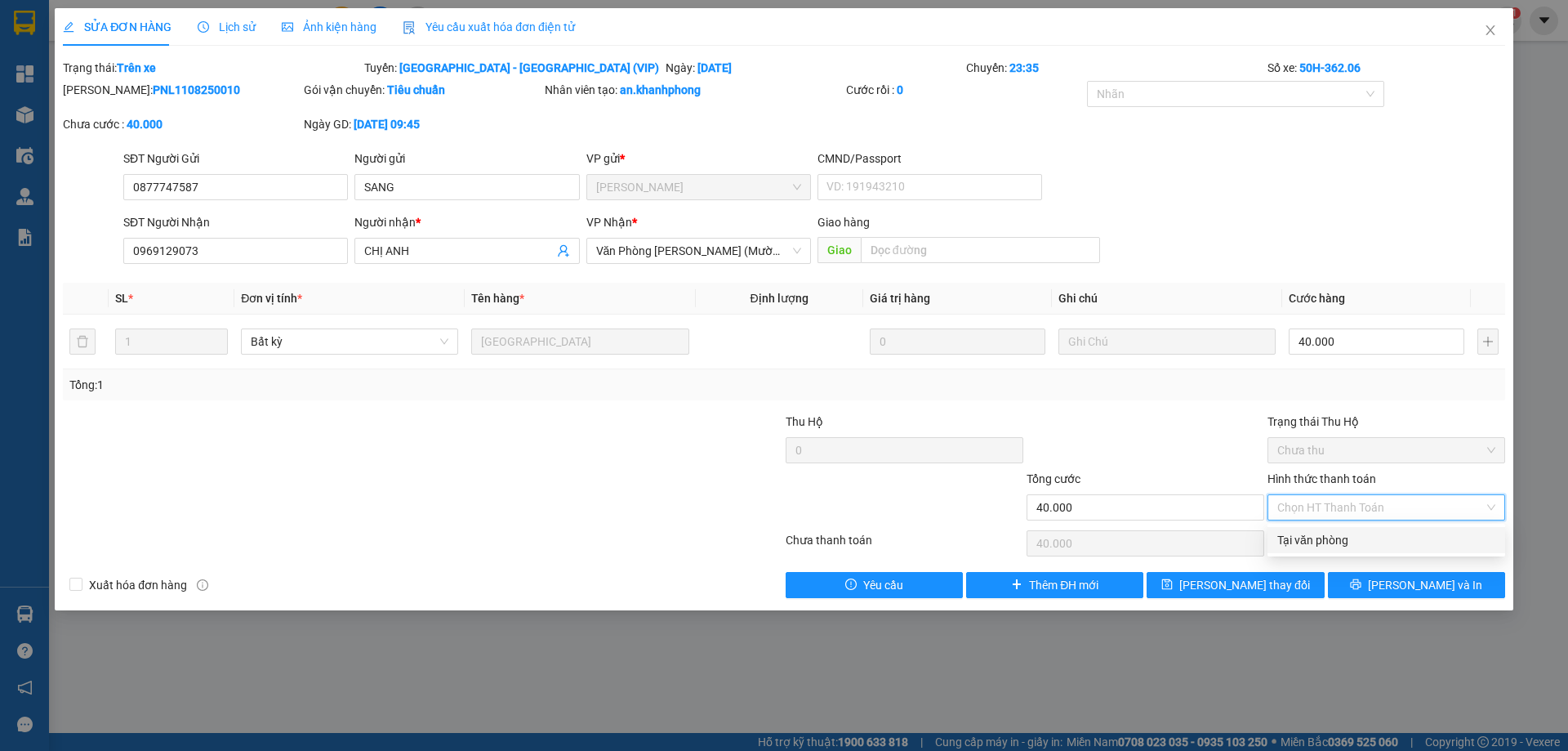
click at [1313, 540] on div "Tại văn phòng" at bounding box center [1386, 540] width 218 height 18
type input "0"
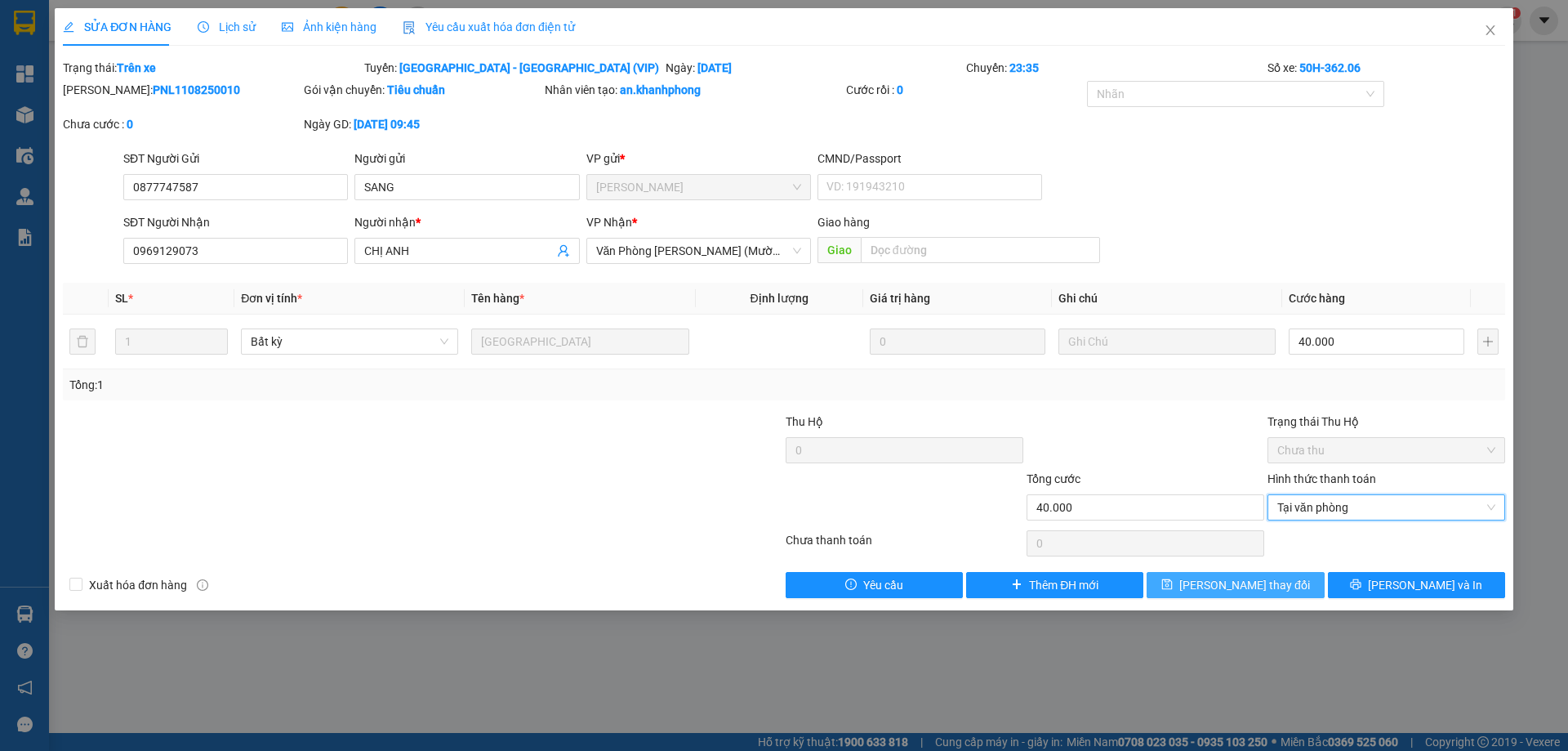
click at [1270, 586] on span "Lưu thay đổi" at bounding box center [1245, 585] width 131 height 18
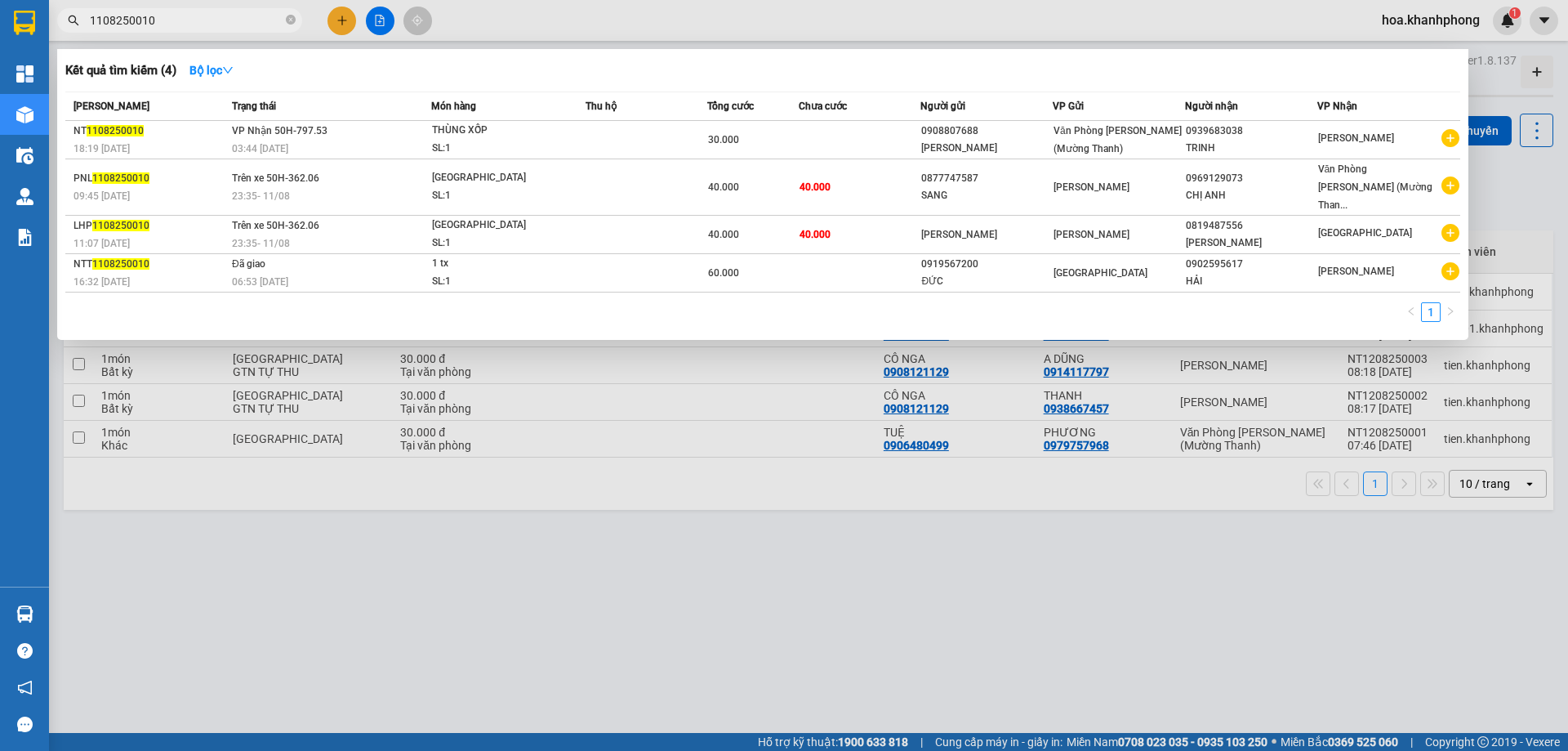
click at [166, 18] on input "1108250010" at bounding box center [187, 20] width 193 height 18
click at [167, 16] on input "1108250010" at bounding box center [187, 20] width 193 height 18
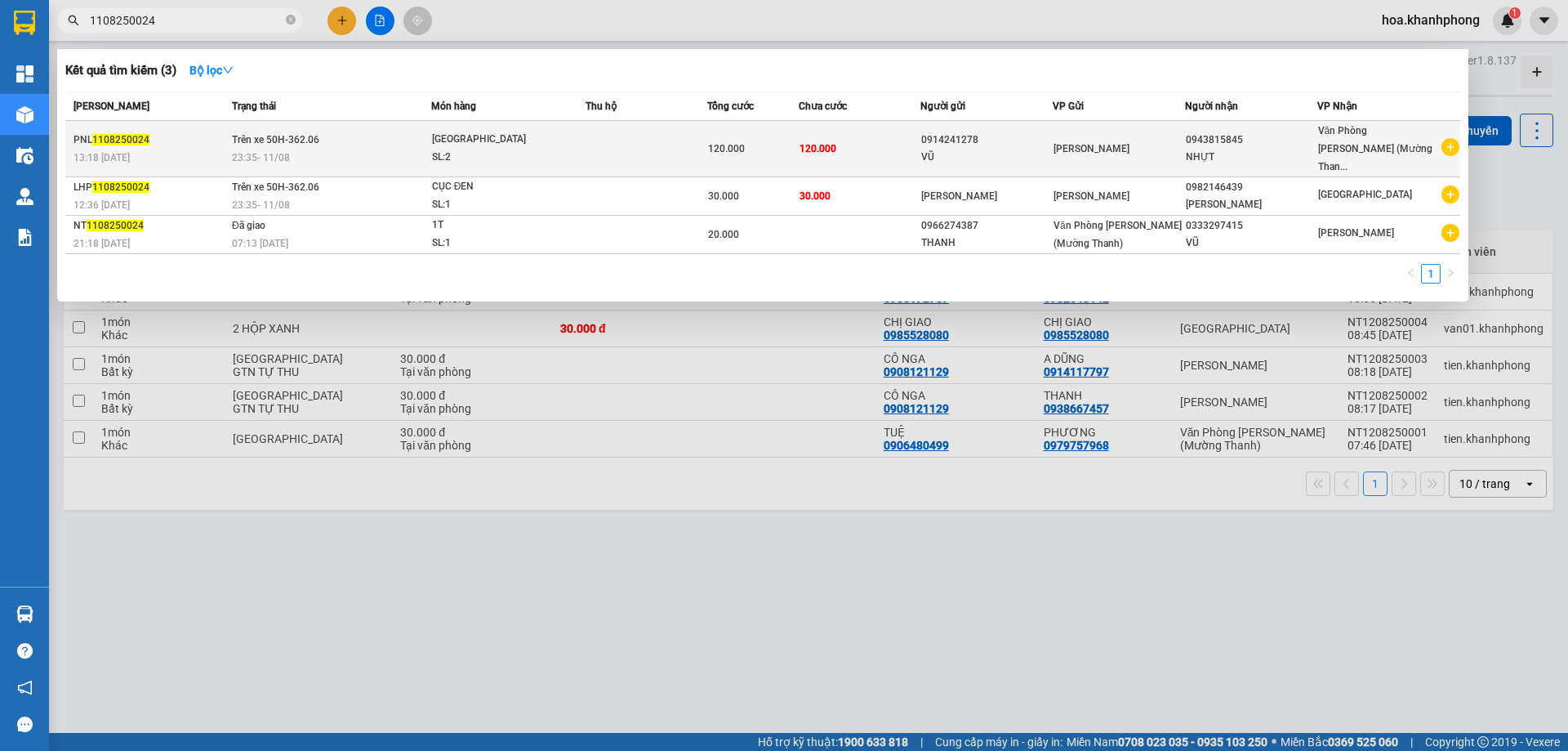
type input "1108250024"
click at [1184, 144] on div "Phạm Ngũ Lão" at bounding box center [1118, 148] width 131 height 18
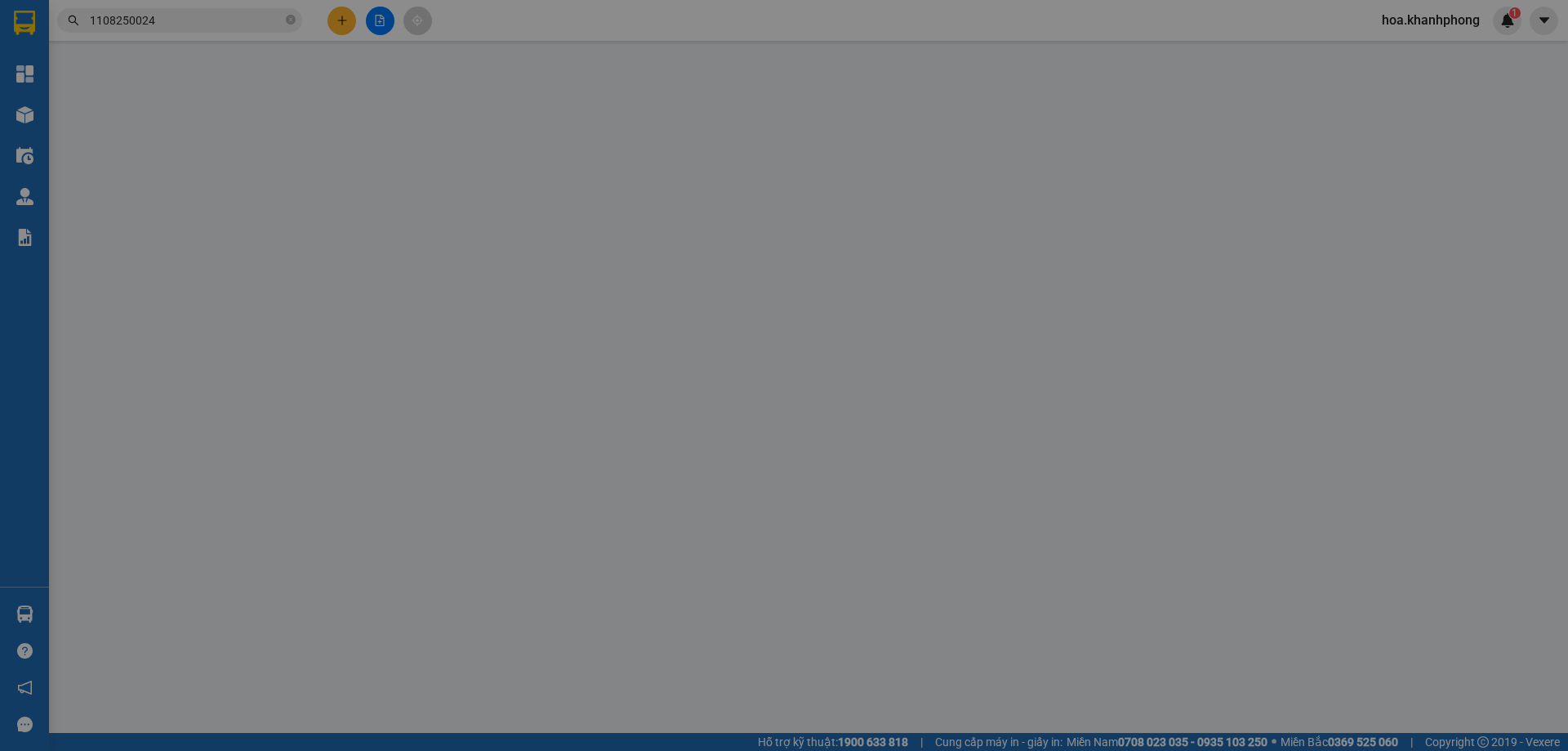
type input "0914241278"
type input "VŨ"
type input "0943815845"
type input "NHỰT"
type input "120.000"
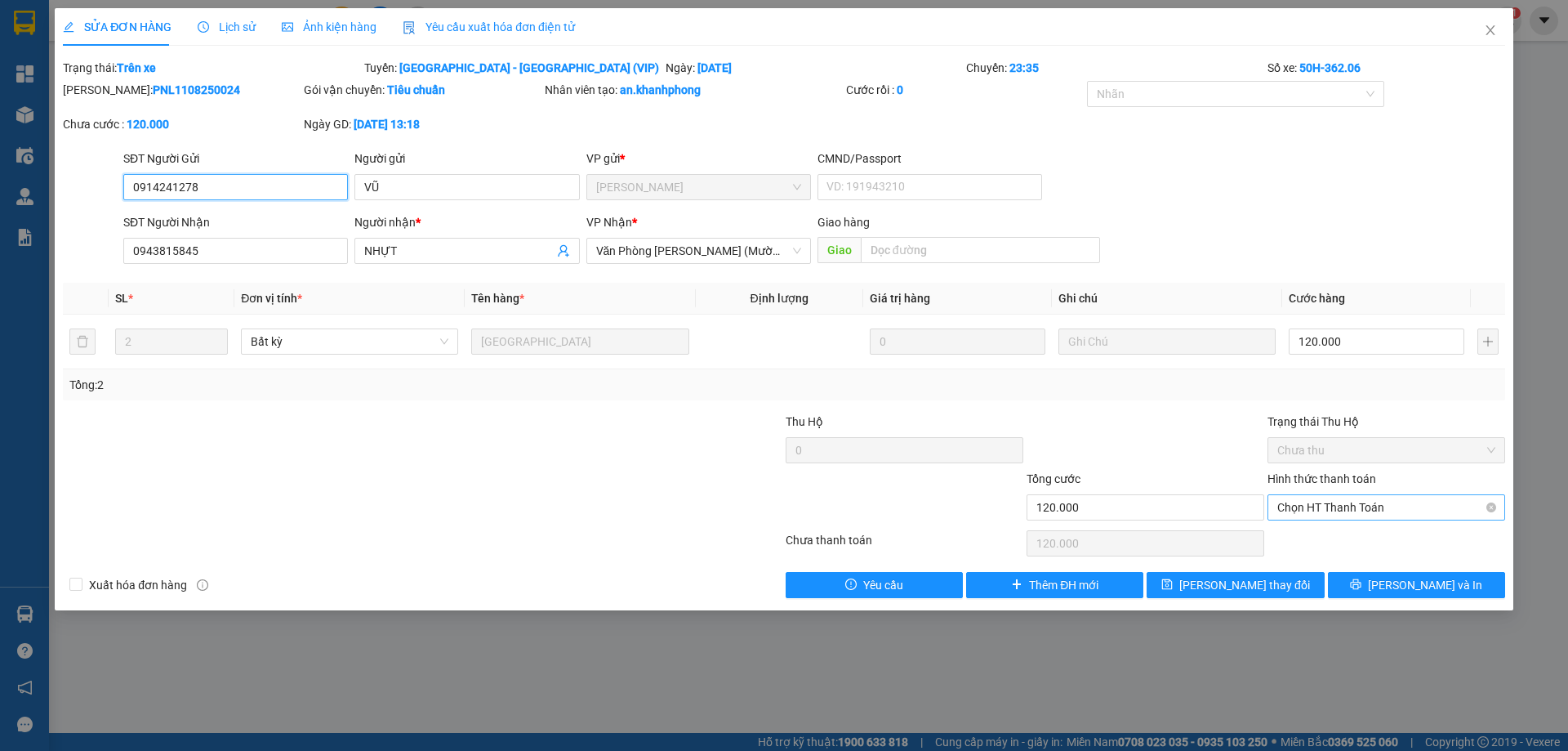
click at [1305, 512] on span "Chọn HT Thanh Toán" at bounding box center [1386, 507] width 218 height 24
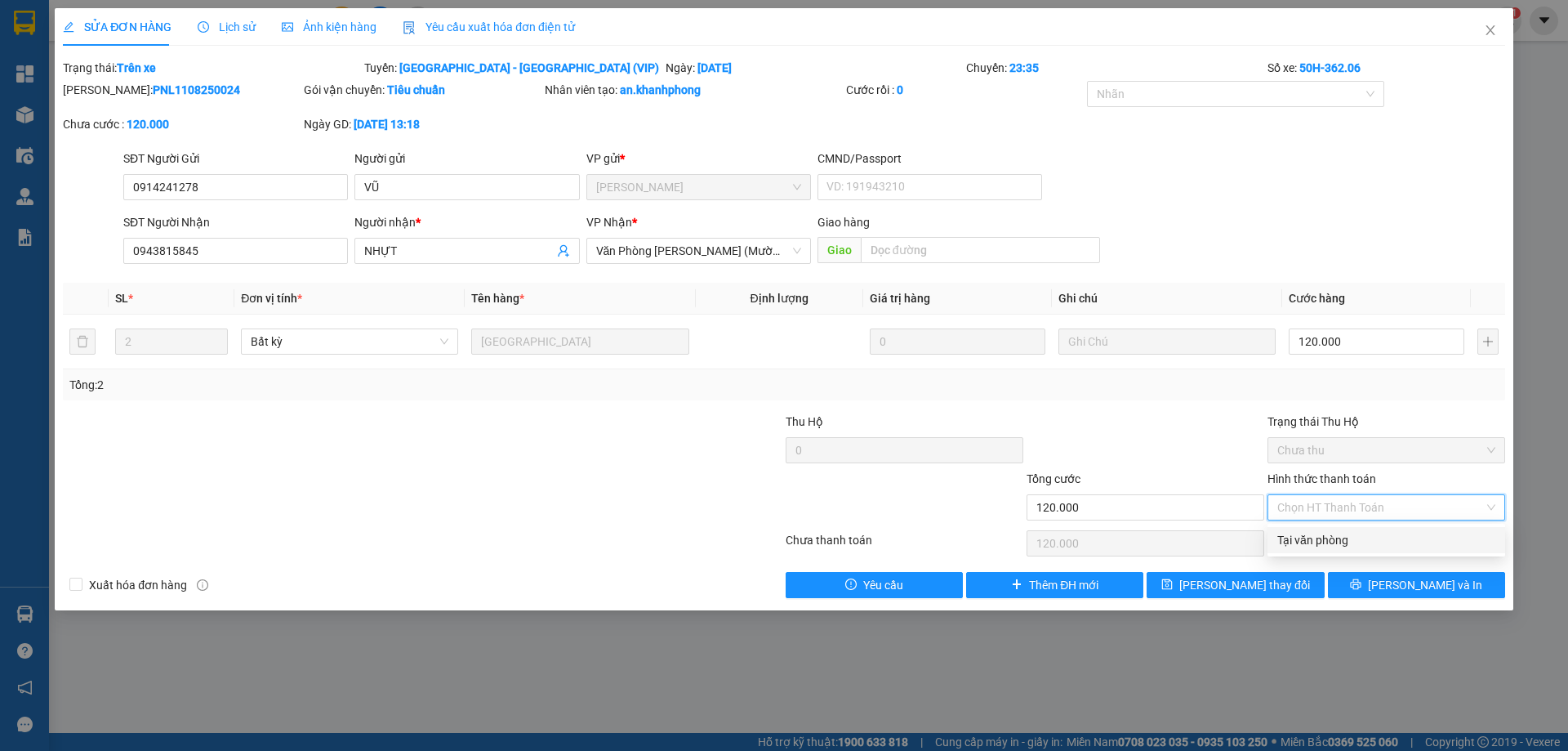
click at [1293, 543] on div "Tại văn phòng" at bounding box center [1386, 540] width 218 height 18
type input "0"
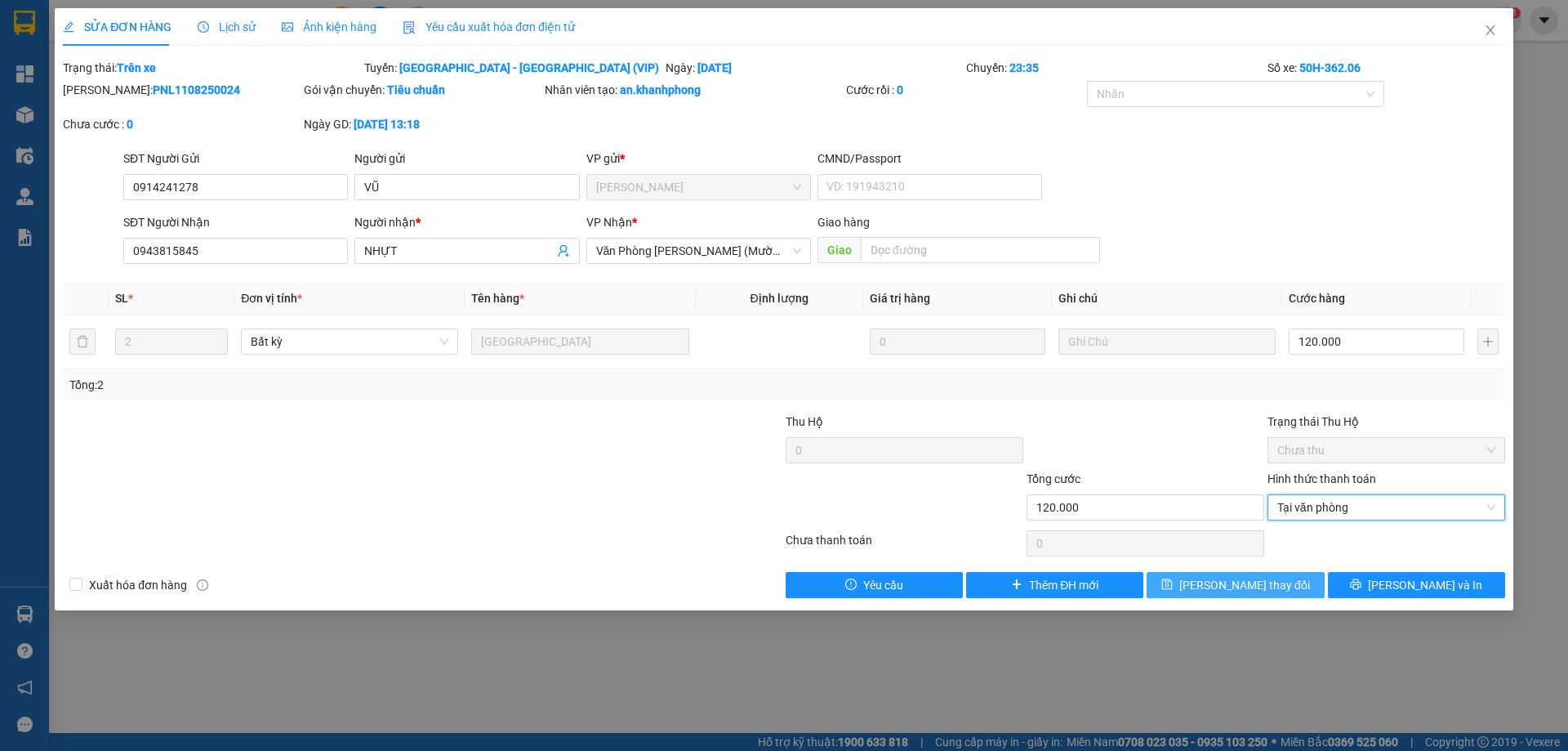
click at [1261, 576] on span "Lưu thay đổi" at bounding box center [1245, 585] width 131 height 18
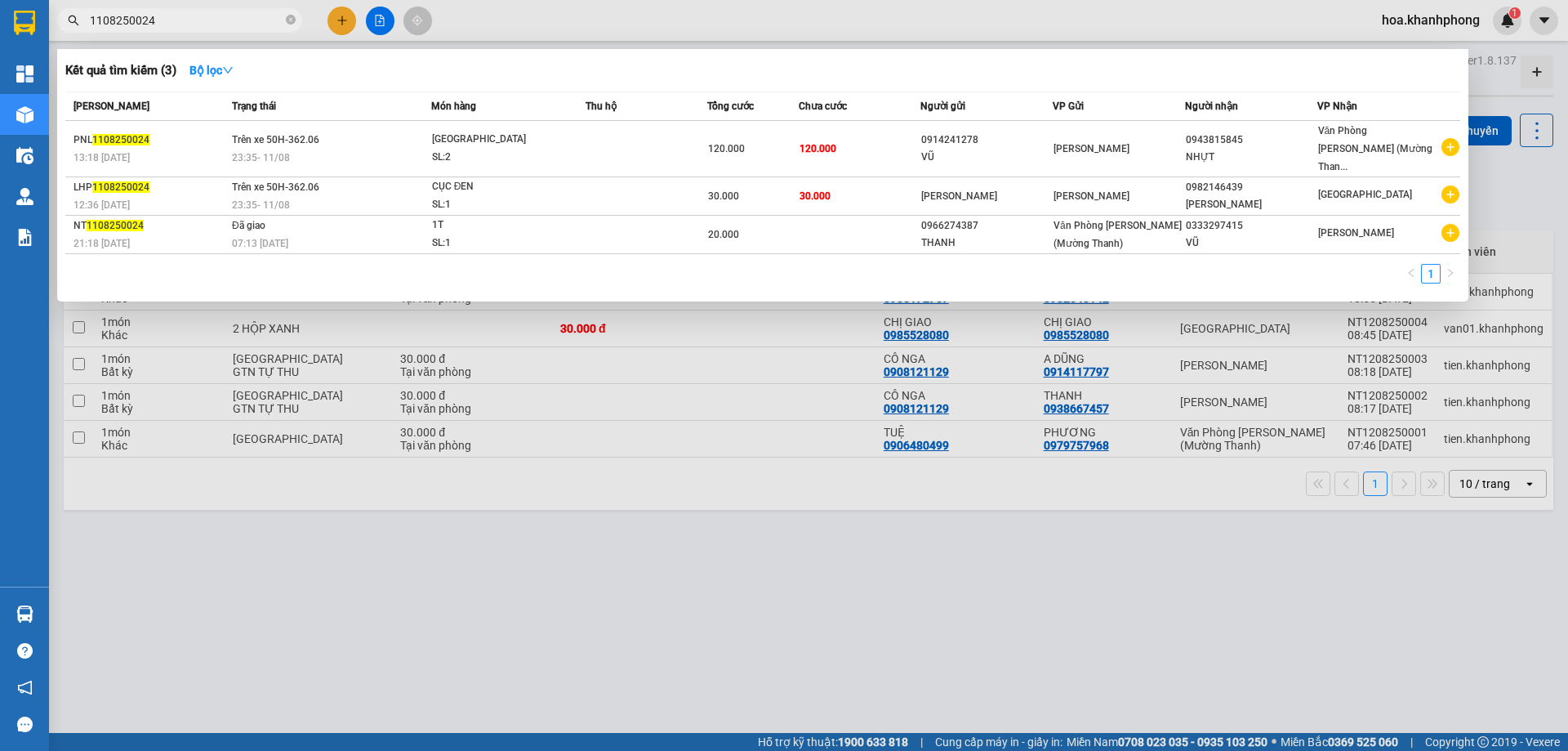
click at [158, 20] on input "1108250024" at bounding box center [187, 20] width 193 height 18
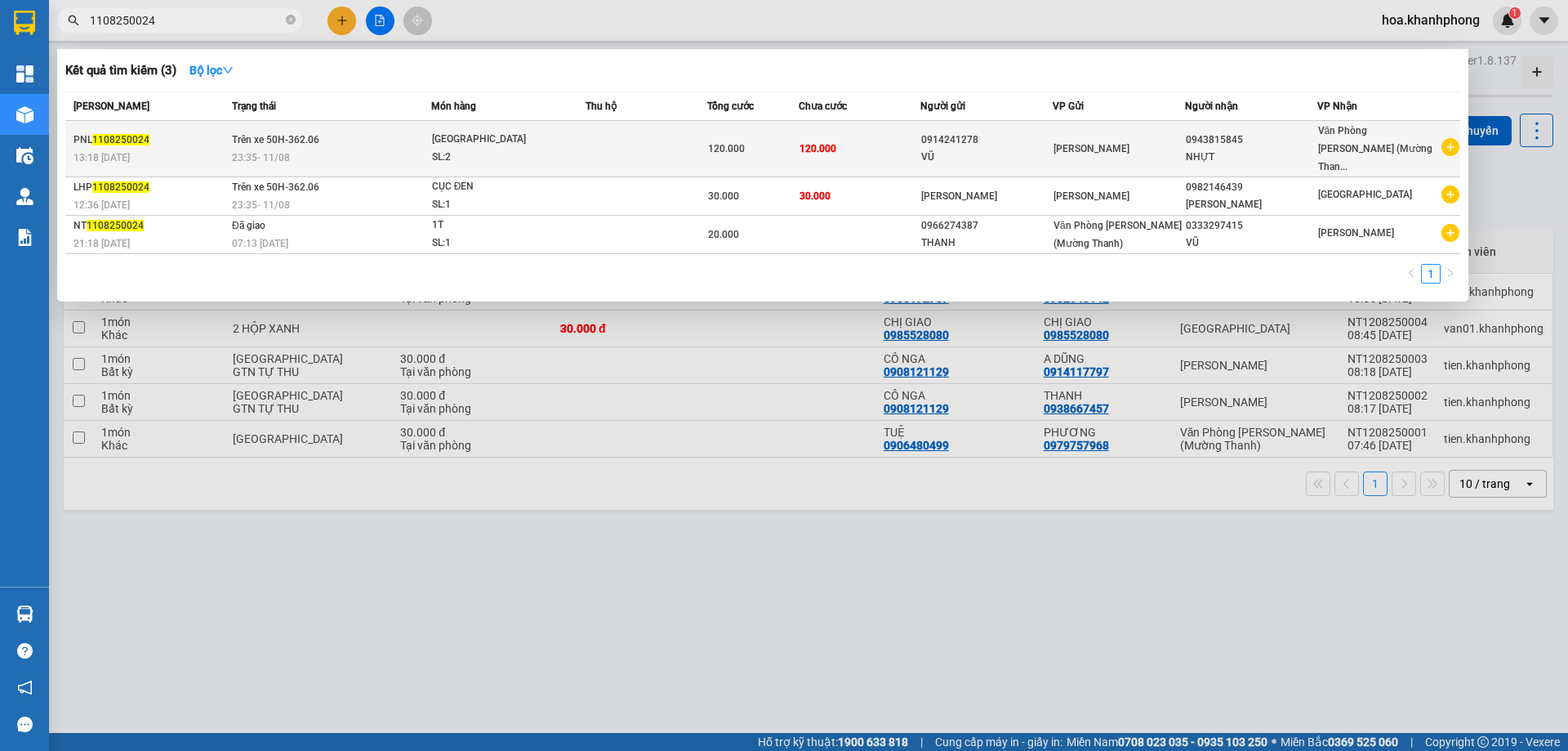
click at [782, 146] on div "120.000" at bounding box center [752, 148] width 90 height 18
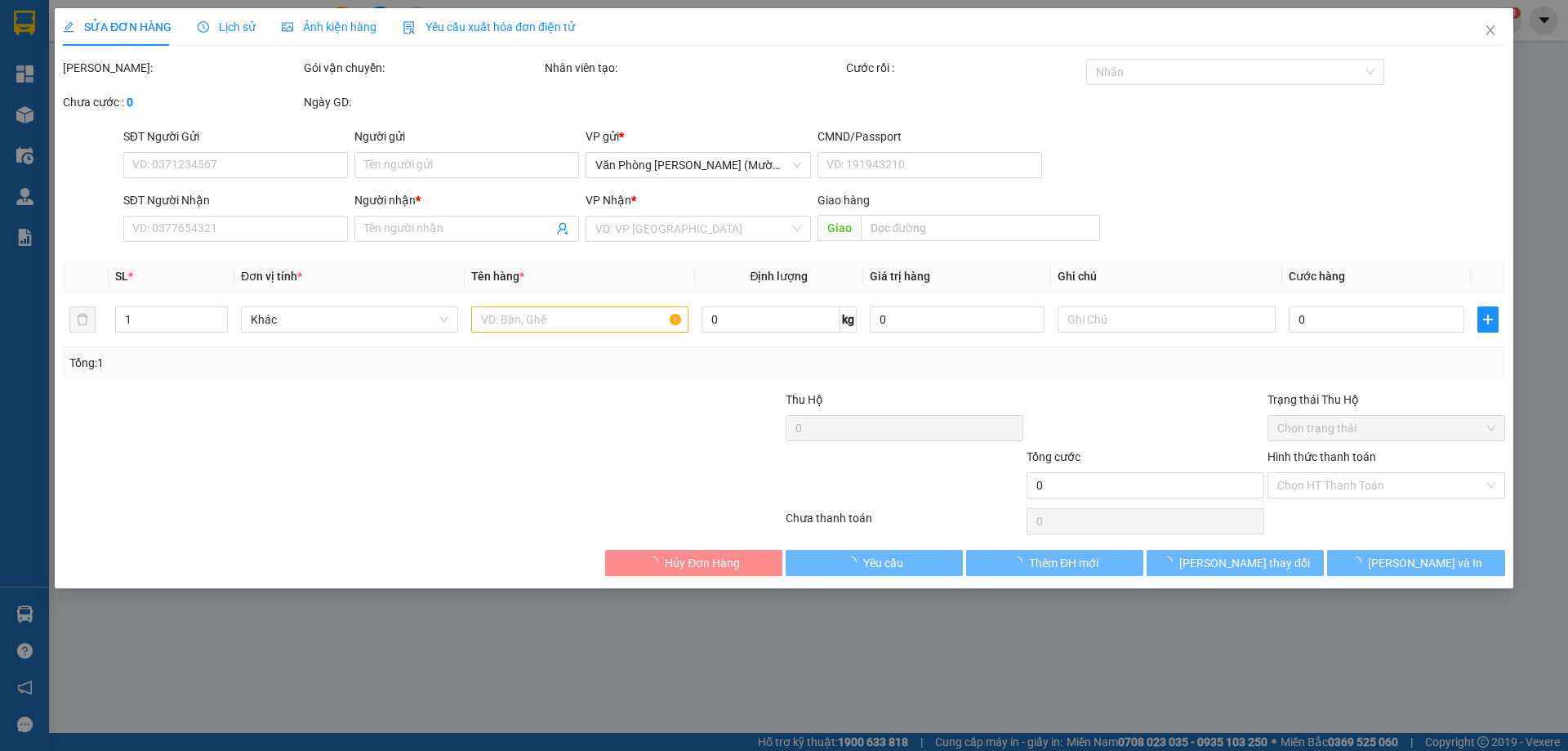
type input "0914241278"
type input "VŨ"
type input "0943815845"
type input "NHỰT"
type input "120.000"
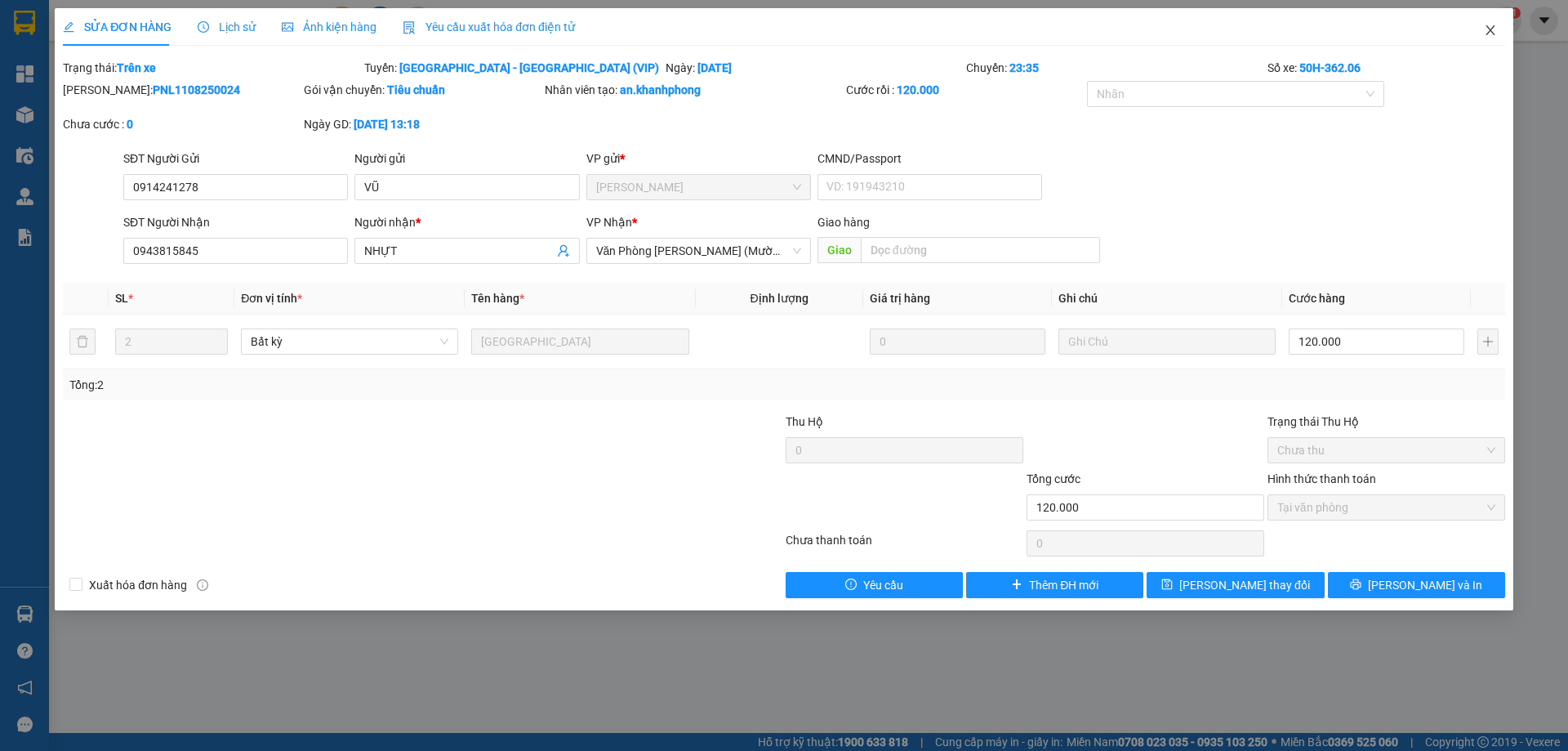
click at [1484, 31] on icon "close" at bounding box center [1491, 31] width 13 height 13
